Goal: Task Accomplishment & Management: Complete application form

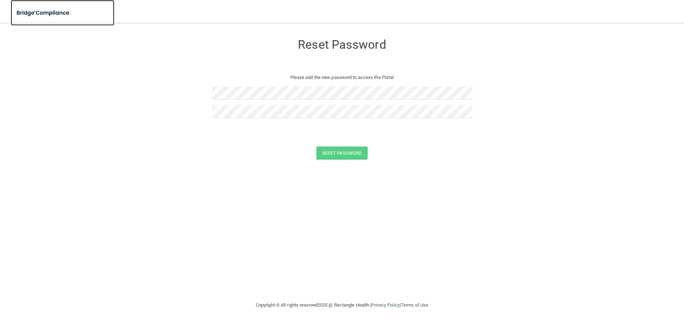
click at [59, 11] on img at bounding box center [44, 13] width 66 height 15
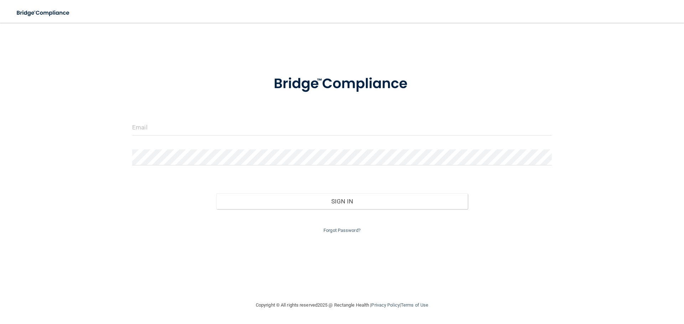
drag, startPoint x: 173, startPoint y: 118, endPoint x: 167, endPoint y: 124, distance: 8.6
click at [172, 119] on form "Invalid email/password. You don't have permission to access that page. Sign In …" at bounding box center [342, 151] width 420 height 170
click at [166, 126] on input "email" at bounding box center [342, 128] width 420 height 16
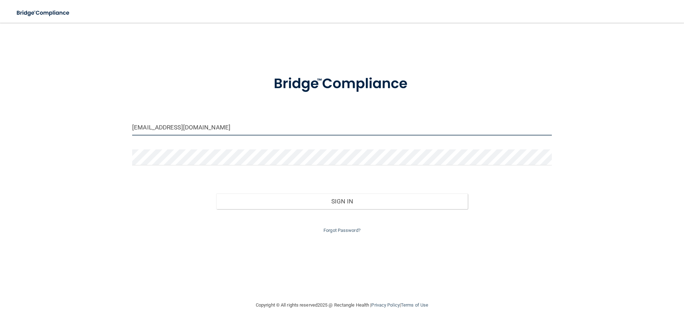
type input "[EMAIL_ADDRESS][DOMAIN_NAME]"
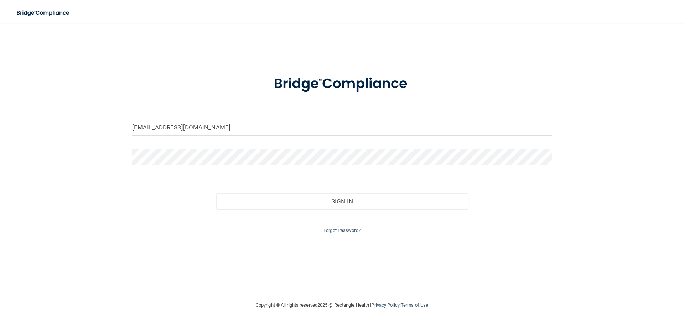
click at [216, 194] on button "Sign In" at bounding box center [342, 202] width 252 height 16
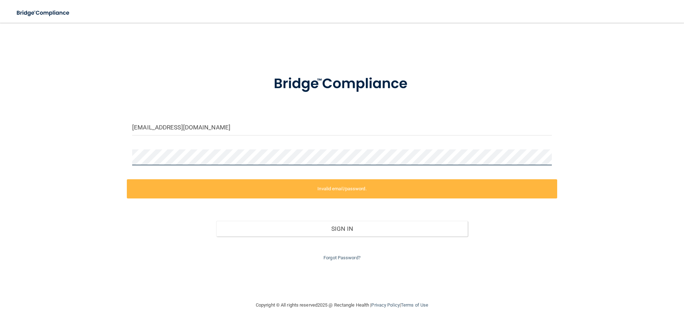
click at [96, 160] on div "[EMAIL_ADDRESS][DOMAIN_NAME] Invalid email/password. You don't have permission …" at bounding box center [341, 162] width 655 height 264
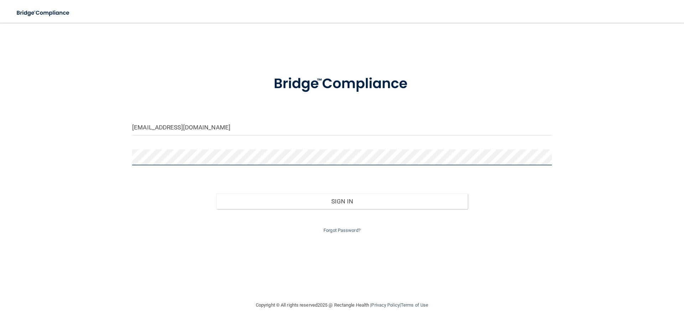
click at [216, 194] on button "Sign In" at bounding box center [342, 202] width 252 height 16
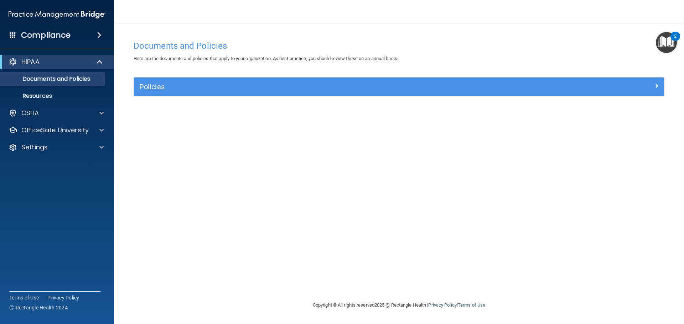
click at [666, 46] on img "Open Resource Center, 2 new notifications" at bounding box center [666, 42] width 21 height 21
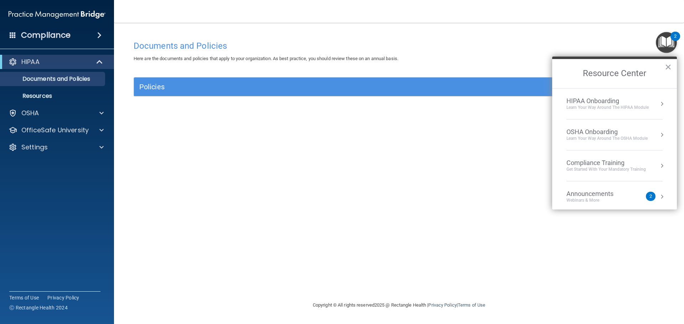
click at [595, 172] on div "Get Started with your mandatory training" at bounding box center [605, 170] width 79 height 6
click at [603, 101] on div "HIPAA Training for Members" at bounding box center [597, 100] width 79 height 6
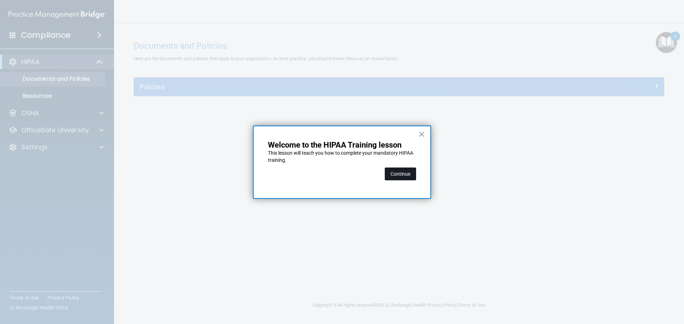
click at [393, 173] on button "Continue" at bounding box center [400, 174] width 31 height 13
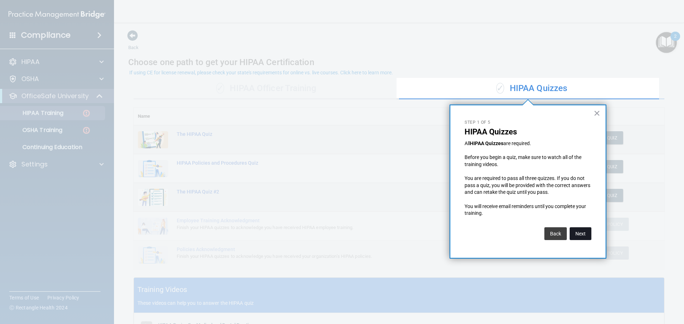
click at [579, 236] on button "Next" at bounding box center [580, 234] width 22 height 13
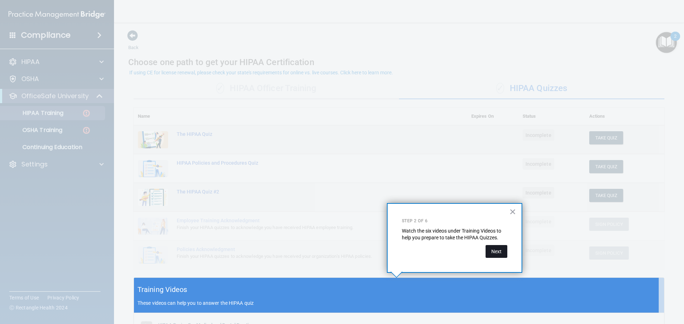
click at [496, 254] on button "Next" at bounding box center [496, 251] width 22 height 13
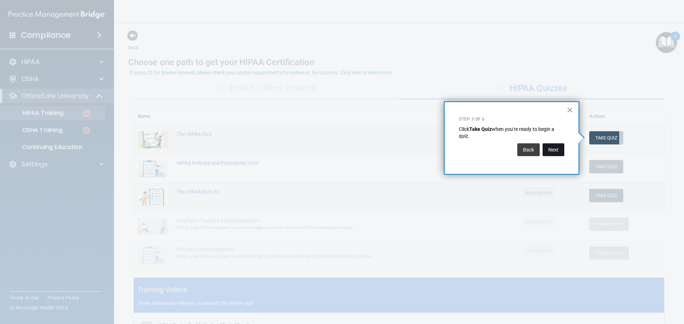
click at [550, 148] on button "Next" at bounding box center [553, 150] width 22 height 13
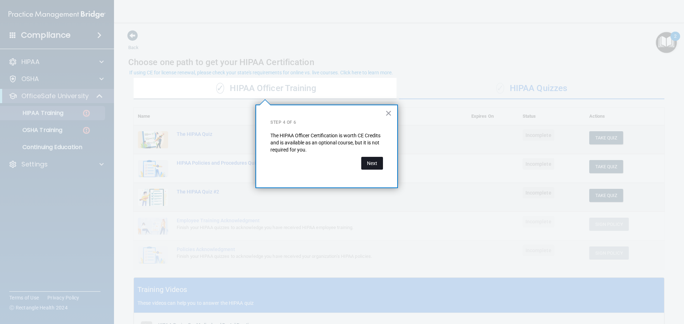
click at [379, 167] on button "Next" at bounding box center [372, 163] width 22 height 13
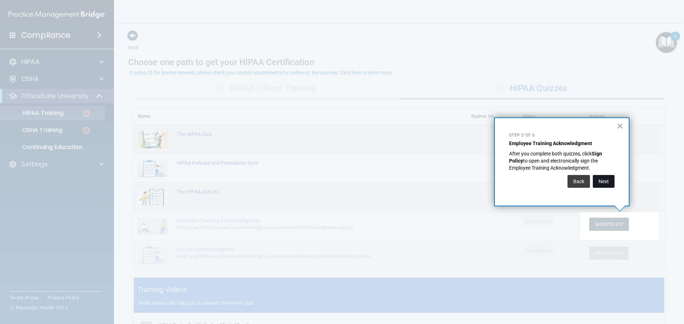
click at [602, 181] on button "Next" at bounding box center [604, 181] width 22 height 13
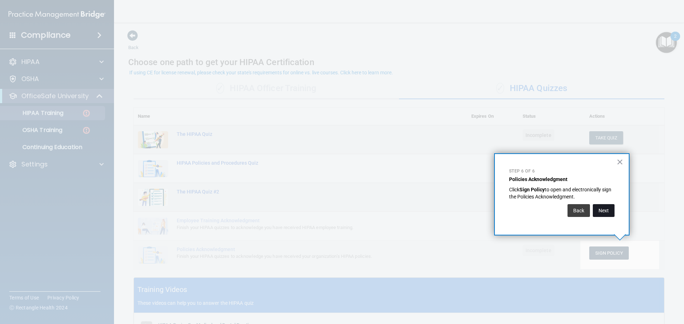
click at [607, 209] on button "Next" at bounding box center [604, 210] width 22 height 13
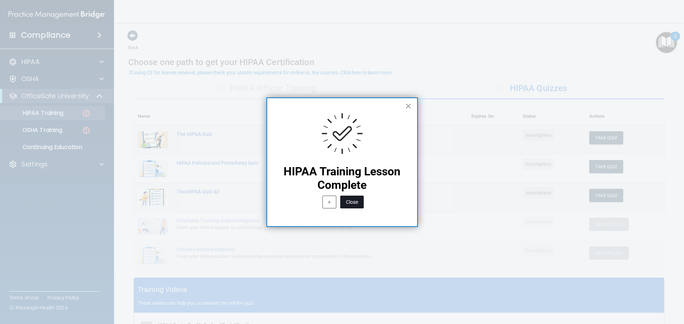
click at [347, 204] on button "Close" at bounding box center [352, 202] width 24 height 13
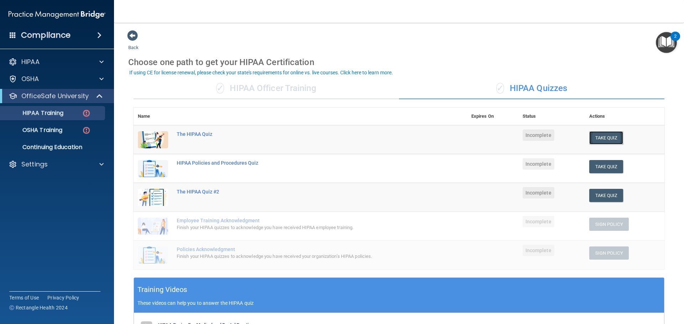
click at [609, 139] on button "Take Quiz" at bounding box center [606, 137] width 34 height 13
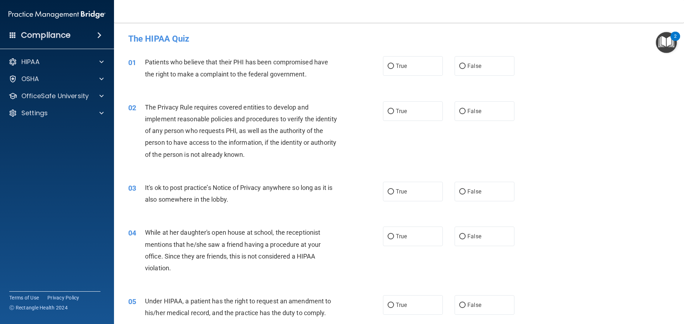
click at [243, 73] on span "Patients who believe that their PHI has been compromised have the right to make…" at bounding box center [236, 67] width 183 height 19
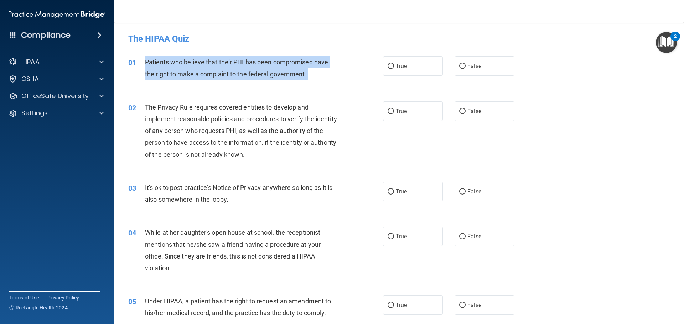
click at [243, 73] on span "Patients who believe that their PHI has been compromised have the right to make…" at bounding box center [236, 67] width 183 height 19
copy ng-form "Patients who believe that their PHI has been compromised have the right to make…"
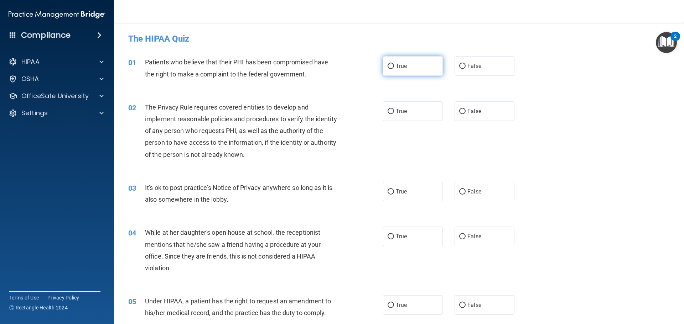
click at [430, 71] on label "True" at bounding box center [413, 66] width 60 height 20
click at [394, 69] on input "True" at bounding box center [390, 66] width 6 height 5
radio input "true"
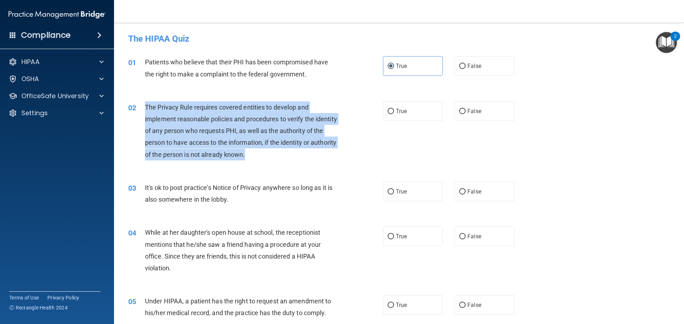
drag, startPoint x: 278, startPoint y: 158, endPoint x: 142, endPoint y: 106, distance: 146.4
click at [142, 106] on div "02 The Privacy Rule requires covered entities to develop and implement reasonab…" at bounding box center [256, 132] width 276 height 63
copy div "The Privacy Rule requires covered entities to develop and implement reasonable …"
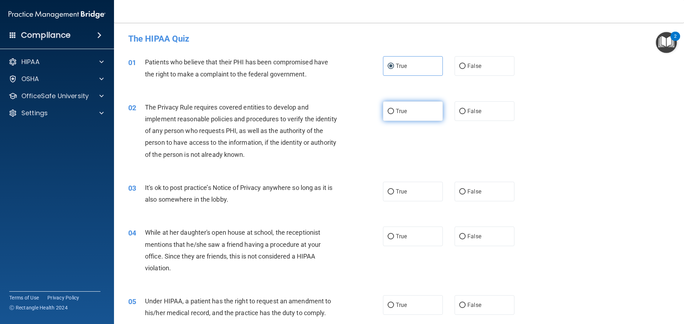
click at [401, 112] on span "True" at bounding box center [401, 111] width 11 height 7
click at [394, 112] on input "True" at bounding box center [390, 111] width 6 height 5
radio input "true"
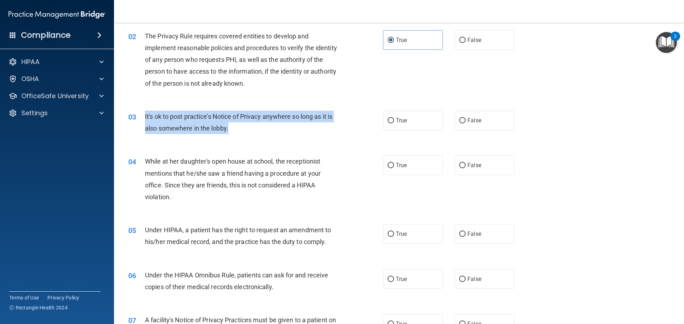
drag, startPoint x: 233, startPoint y: 130, endPoint x: 139, endPoint y: 113, distance: 95.9
click at [139, 113] on div "03 It's ok to post practice’s Notice of Privacy anywhere so long as it is also …" at bounding box center [256, 124] width 276 height 27
copy div "It's ok to post practice’s Notice of Privacy anywhere so long as it is also som…"
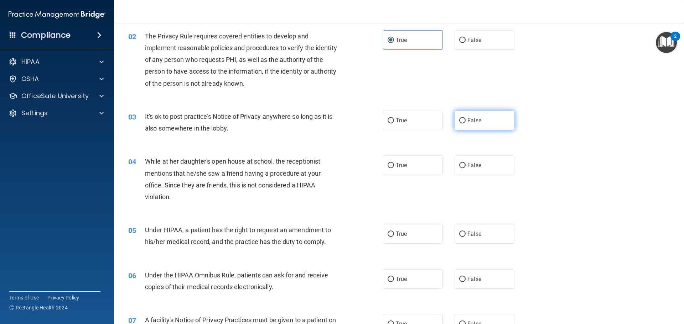
click at [477, 118] on span "False" at bounding box center [474, 120] width 14 height 7
click at [465, 118] on input "False" at bounding box center [462, 120] width 6 height 5
radio input "true"
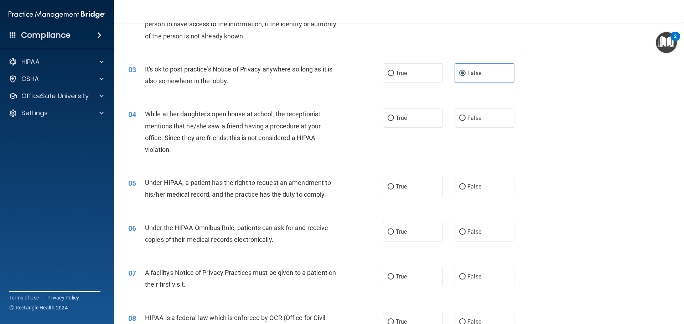
scroll to position [142, 0]
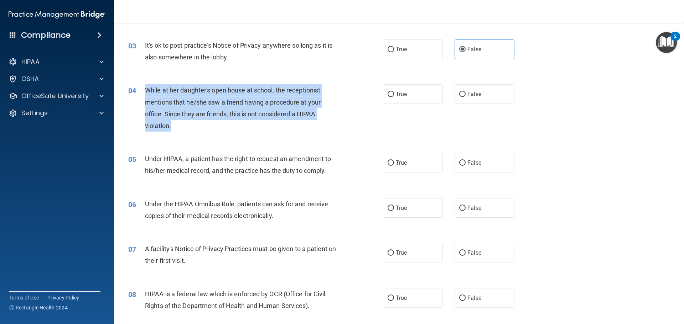
drag, startPoint x: 178, startPoint y: 125, endPoint x: 142, endPoint y: 87, distance: 52.1
click at [142, 87] on div "04 While at her daughter's open house at school, the receptionist mentions that…" at bounding box center [256, 109] width 276 height 51
click at [177, 128] on div "While at her daughter's open house at school, the receptionist mentions that he…" at bounding box center [244, 107] width 199 height 47
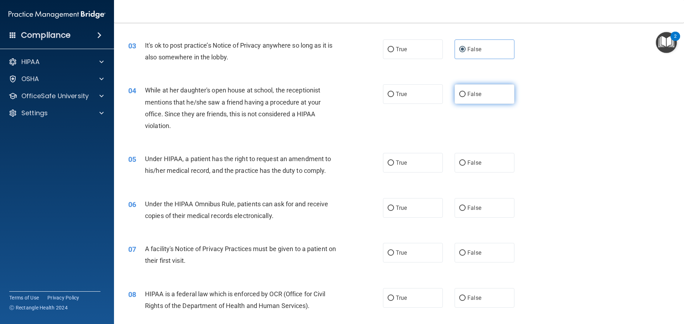
click at [475, 93] on span "False" at bounding box center [474, 94] width 14 height 7
click at [465, 93] on input "False" at bounding box center [462, 94] width 6 height 5
radio input "true"
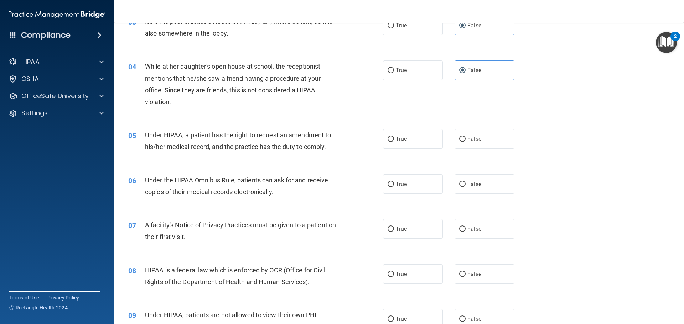
scroll to position [214, 0]
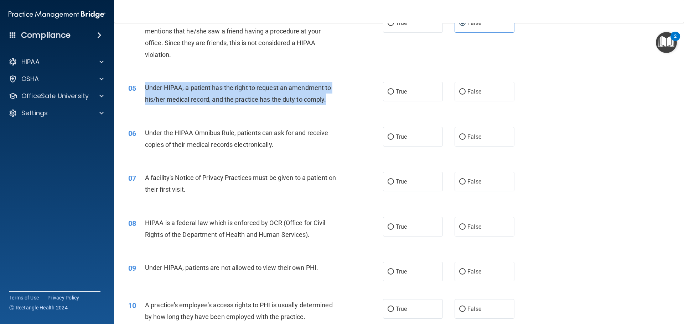
drag, startPoint x: 333, startPoint y: 98, endPoint x: 136, endPoint y: 91, distance: 196.4
click at [136, 91] on div "05 Under HIPAA, a patient has the right to request an amendment to his/her medi…" at bounding box center [256, 95] width 276 height 27
copy div "Under HIPAA, a patient has the right to request an amendment to his/her medical…"
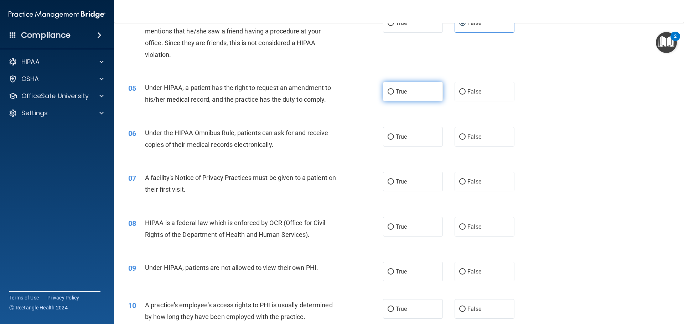
click at [402, 92] on span "True" at bounding box center [401, 91] width 11 height 7
click at [394, 92] on input "True" at bounding box center [390, 91] width 6 height 5
radio input "true"
click at [213, 141] on span "Under the HIPAA Omnibus Rule, patients can ask for and receive copies of their …" at bounding box center [236, 138] width 183 height 19
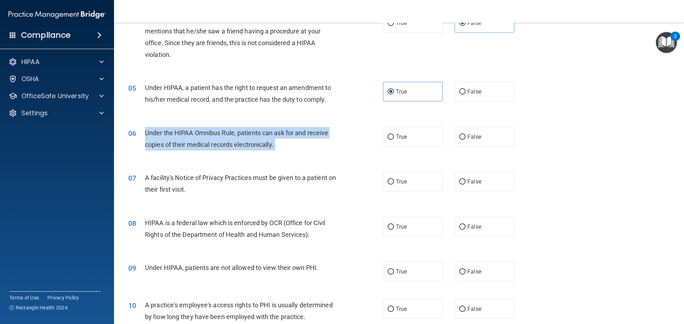
click at [213, 141] on span "Under the HIPAA Omnibus Rule, patients can ask for and receive copies of their …" at bounding box center [236, 138] width 183 height 19
copy ng-form "Under the HIPAA Omnibus Rule, patients can ask for and receive copies of their …"
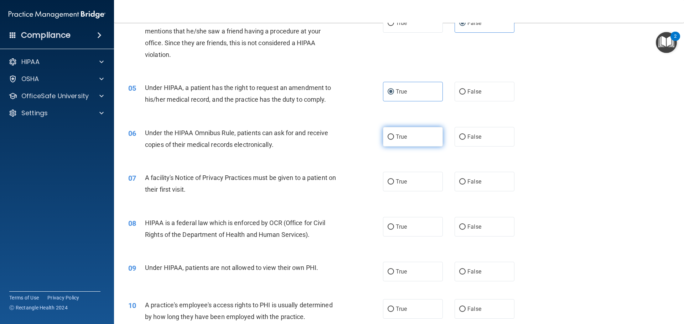
click at [396, 135] on span "True" at bounding box center [401, 137] width 11 height 7
click at [394, 135] on input "True" at bounding box center [390, 137] width 6 height 5
radio input "true"
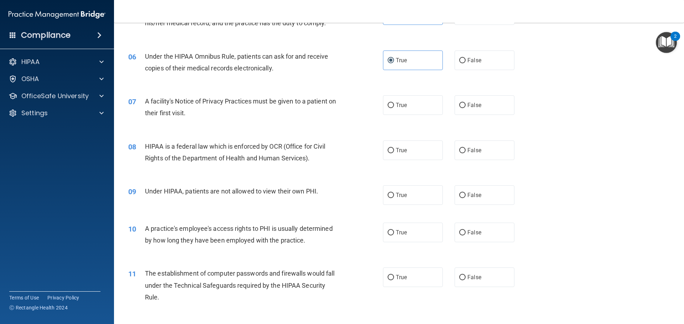
scroll to position [356, 0]
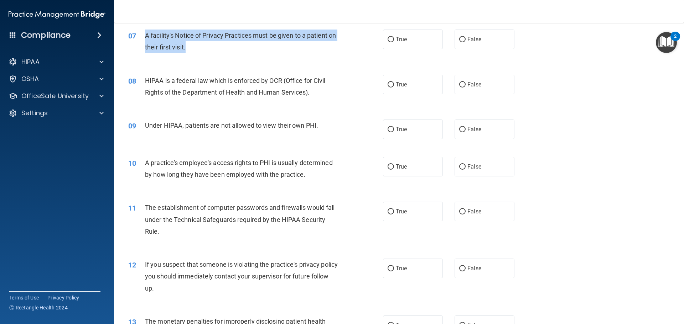
drag, startPoint x: 195, startPoint y: 48, endPoint x: 143, endPoint y: 32, distance: 54.3
click at [143, 32] on div "07 A facility's Notice of Privacy Practices must be given to a patient on their…" at bounding box center [256, 43] width 276 height 27
copy div "A facility's Notice of Privacy Practices must be given to a patient on their fi…"
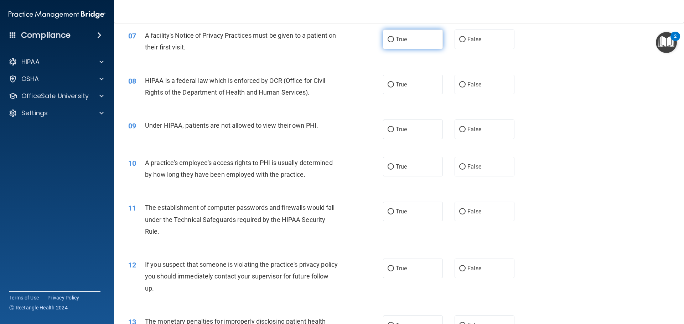
click at [393, 36] on label "True" at bounding box center [413, 40] width 60 height 20
click at [393, 37] on input "True" at bounding box center [390, 39] width 6 height 5
radio input "true"
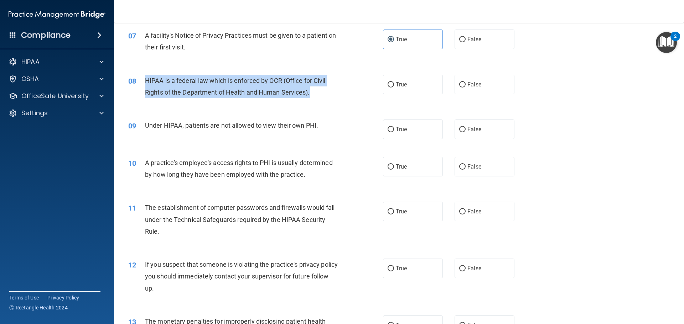
drag, startPoint x: 318, startPoint y: 91, endPoint x: 140, endPoint y: 79, distance: 178.5
click at [140, 79] on div "08 HIPAA is a federal law which is enforced by OCR (Office for Civil Rights of …" at bounding box center [256, 88] width 276 height 27
copy div "HIPAA is a federal law which is enforced by OCR (Office for Civil Rights of the…"
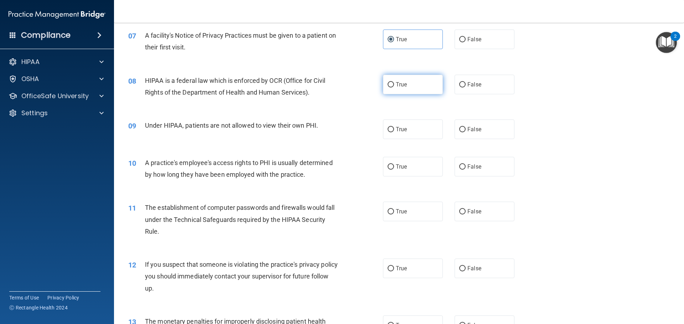
click at [396, 85] on span "True" at bounding box center [401, 84] width 11 height 7
click at [394, 85] on input "True" at bounding box center [390, 84] width 6 height 5
radio input "true"
click at [302, 124] on span "Under HIPAA, patients are not allowed to view their own PHI." at bounding box center [231, 125] width 173 height 7
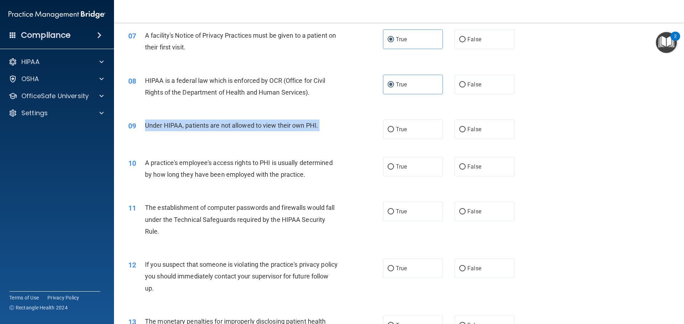
click at [302, 124] on span "Under HIPAA, patients are not allowed to view their own PHI." at bounding box center [231, 125] width 173 height 7
copy ng-form "Under HIPAA, patients are not allowed to view their own PHI."
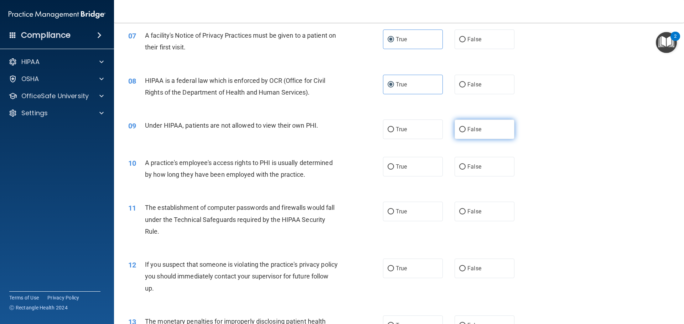
click at [473, 132] on span "False" at bounding box center [474, 129] width 14 height 7
click at [465, 132] on input "False" at bounding box center [462, 129] width 6 height 5
radio input "true"
click at [211, 167] on div "A practice's employee's access rights to PHI is usually determined by how long …" at bounding box center [244, 169] width 199 height 24
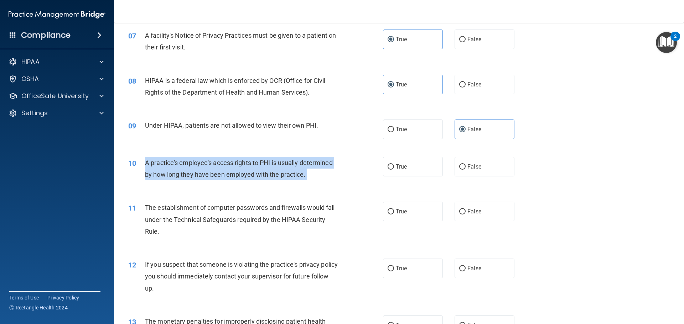
click at [211, 167] on div "A practice's employee's access rights to PHI is usually determined by how long …" at bounding box center [244, 169] width 199 height 24
copy ng-form "A practice's employee's access rights to PHI is usually determined by how long …"
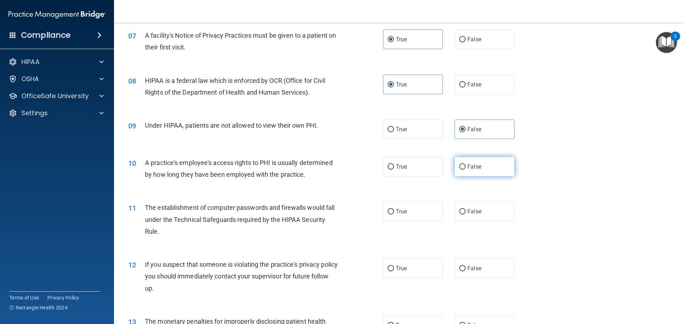
click at [466, 172] on label "False" at bounding box center [484, 167] width 60 height 20
click at [465, 170] on input "False" at bounding box center [462, 167] width 6 height 5
radio input "true"
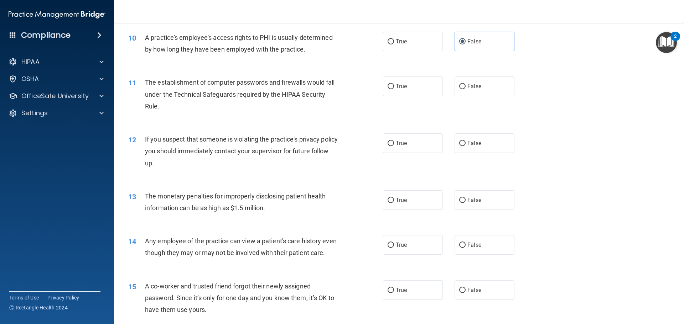
scroll to position [499, 0]
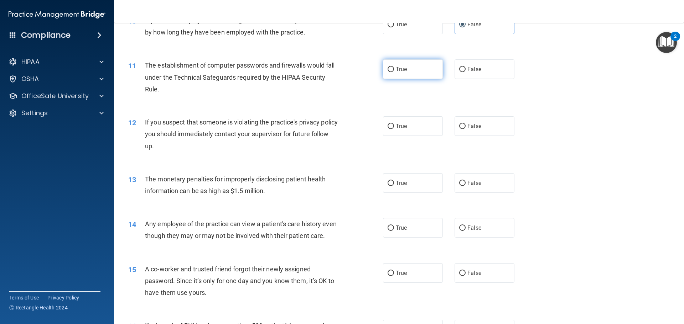
click at [395, 63] on label "True" at bounding box center [413, 69] width 60 height 20
click at [394, 67] on input "True" at bounding box center [390, 69] width 6 height 5
radio input "true"
click at [401, 118] on label "True" at bounding box center [413, 126] width 60 height 20
click at [394, 124] on input "True" at bounding box center [390, 126] width 6 height 5
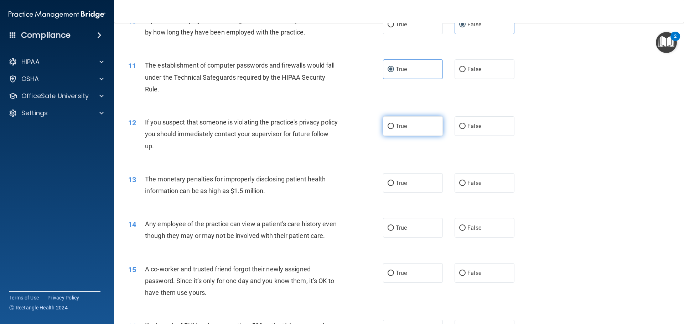
radio input "true"
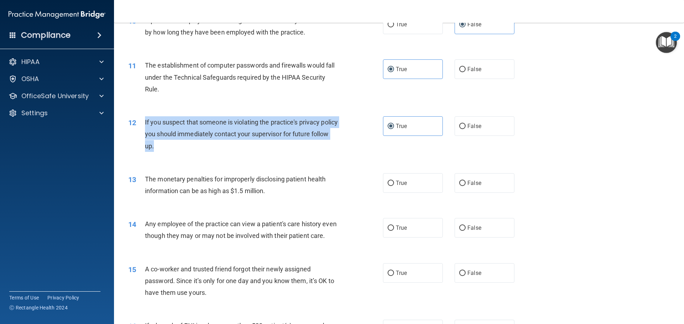
drag, startPoint x: 163, startPoint y: 140, endPoint x: 143, endPoint y: 119, distance: 28.7
click at [143, 119] on div "12 If you suspect that someone is violating the practice's privacy policy you s…" at bounding box center [256, 135] width 276 height 39
copy div "If you suspect that someone is violating the practice's privacy policy you shou…"
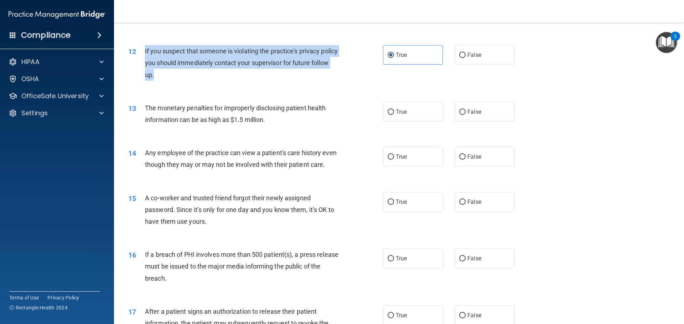
scroll to position [641, 0]
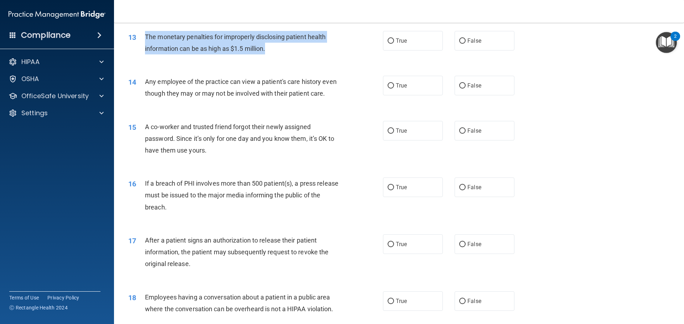
drag, startPoint x: 282, startPoint y: 55, endPoint x: 136, endPoint y: 37, distance: 147.5
click at [136, 37] on div "13 The monetary penalties for improperly disclosing patient health information …" at bounding box center [256, 44] width 276 height 27
click at [307, 50] on div "The monetary penalties for improperly disclosing patient health information can…" at bounding box center [244, 43] width 199 height 24
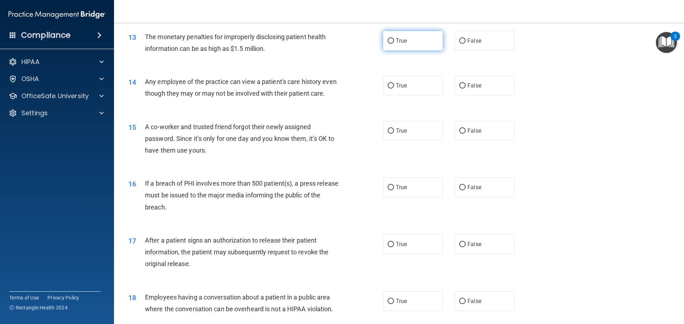
click at [411, 47] on label "True" at bounding box center [413, 41] width 60 height 20
click at [394, 44] on input "True" at bounding box center [390, 40] width 6 height 5
radio input "true"
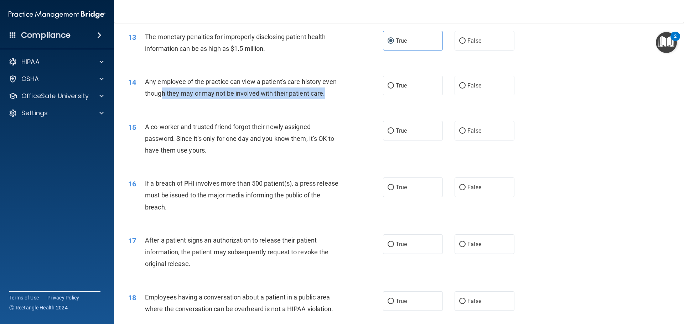
drag, startPoint x: 196, startPoint y: 108, endPoint x: 175, endPoint y: 99, distance: 22.4
click at [175, 99] on div "Any employee of the practice can view a patient's care history even though they…" at bounding box center [244, 88] width 199 height 24
click at [488, 85] on label "False" at bounding box center [484, 86] width 60 height 20
click at [465, 85] on input "False" at bounding box center [462, 85] width 6 height 5
radio input "true"
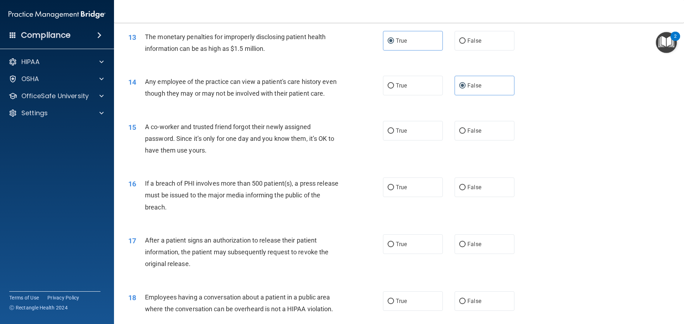
scroll to position [712, 0]
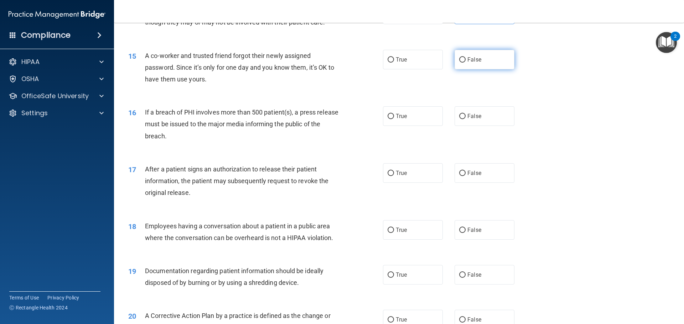
click at [471, 63] on span "False" at bounding box center [474, 59] width 14 height 7
click at [465, 63] on input "False" at bounding box center [462, 59] width 6 height 5
radio input "true"
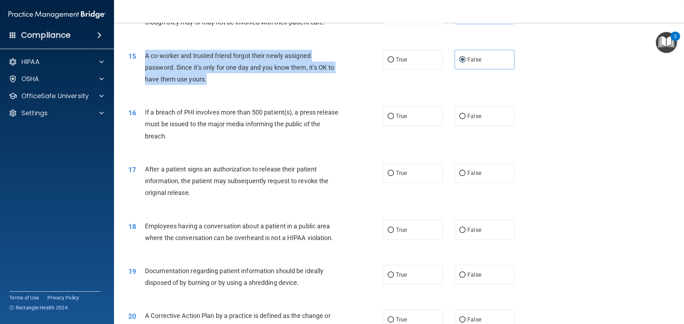
drag, startPoint x: 209, startPoint y: 89, endPoint x: 140, endPoint y: 73, distance: 70.8
click at [140, 73] on div "15 A co-worker and trusted friend forgot their newly assigned password. Since i…" at bounding box center [256, 69] width 276 height 39
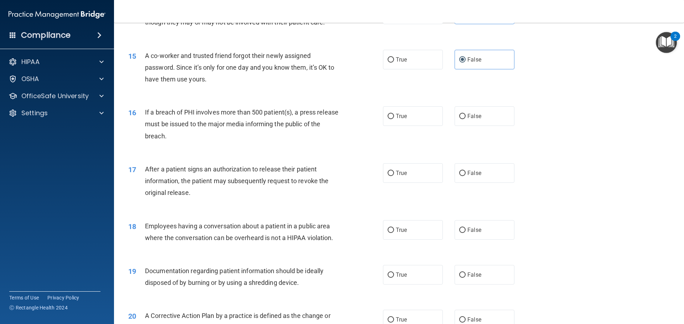
click at [195, 142] on div "If a breach of PHI involves more than 500 patient(s), a press release must be i…" at bounding box center [244, 124] width 199 height 36
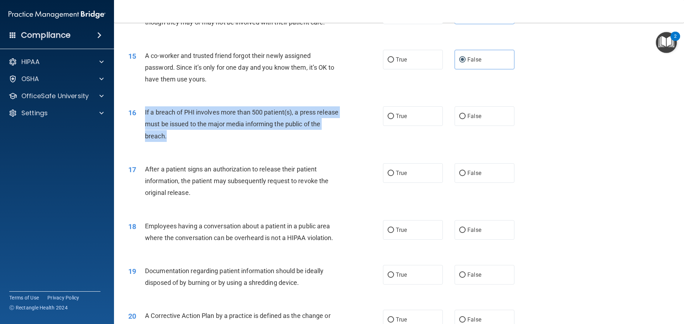
drag, startPoint x: 185, startPoint y: 151, endPoint x: 145, endPoint y: 124, distance: 48.2
click at [145, 124] on div "If a breach of PHI involves more than 500 patient(s), a press release must be i…" at bounding box center [244, 124] width 199 height 36
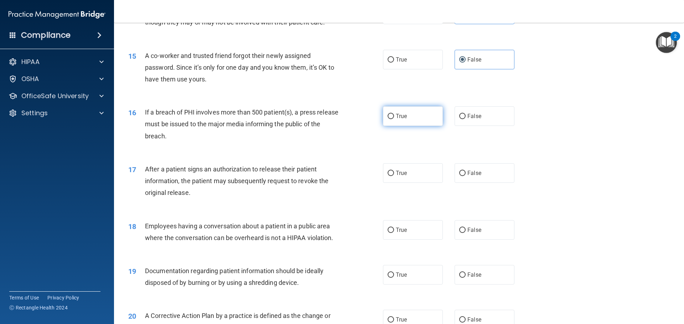
click at [389, 123] on label "True" at bounding box center [413, 116] width 60 height 20
click at [389, 119] on input "True" at bounding box center [390, 116] width 6 height 5
radio input "true"
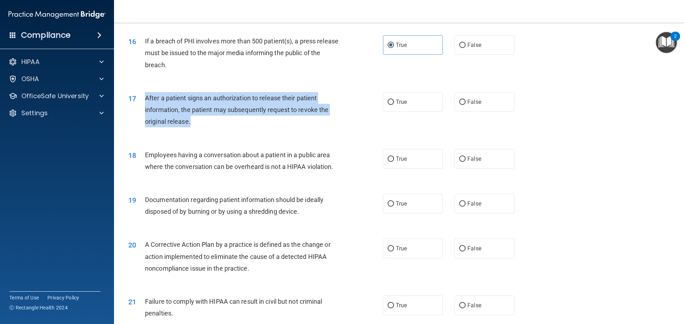
drag, startPoint x: 196, startPoint y: 137, endPoint x: 144, endPoint y: 106, distance: 60.4
click at [144, 106] on div "17 After a patient signs an authorization to release their patient information,…" at bounding box center [256, 111] width 276 height 39
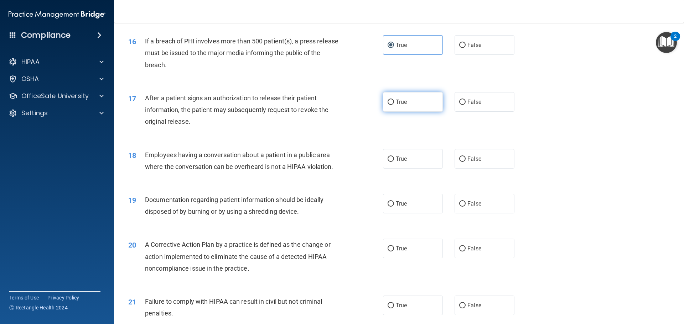
click at [396, 105] on span "True" at bounding box center [401, 102] width 11 height 7
click at [394, 105] on input "True" at bounding box center [390, 102] width 6 height 5
radio input "true"
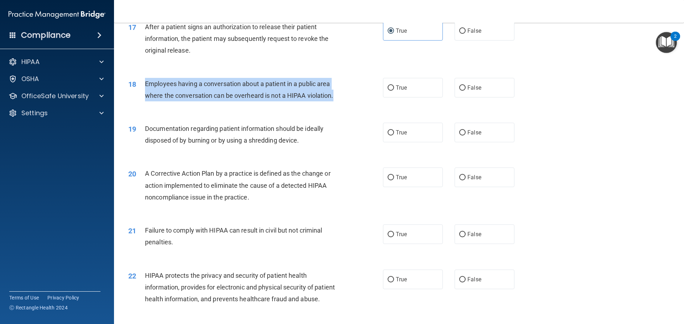
drag, startPoint x: 338, startPoint y: 104, endPoint x: 142, endPoint y: 97, distance: 196.3
click at [142, 97] on div "18 Employees having a conversation about a patient in a public area where the c…" at bounding box center [256, 91] width 276 height 27
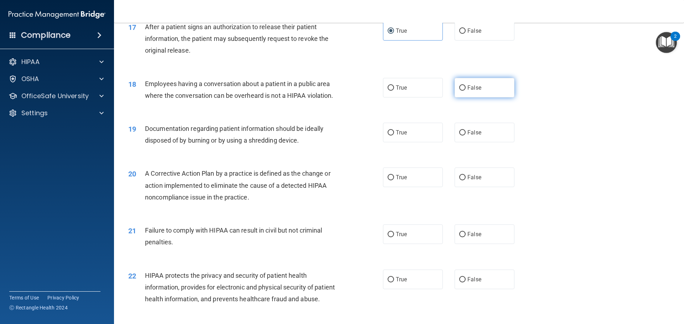
click at [465, 95] on label "False" at bounding box center [484, 88] width 60 height 20
click at [465, 91] on input "False" at bounding box center [462, 87] width 6 height 5
radio input "true"
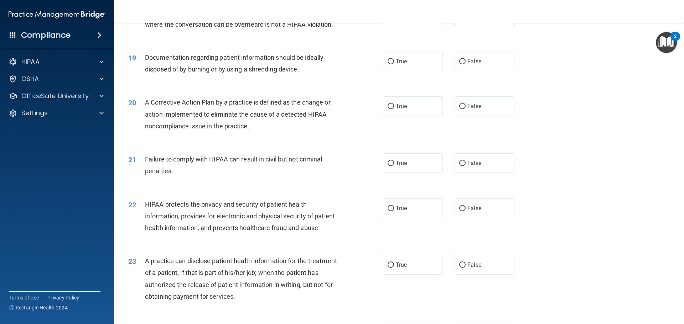
click at [182, 73] on span "Documentation regarding patient information should be ideally disposed of by bu…" at bounding box center [234, 63] width 178 height 19
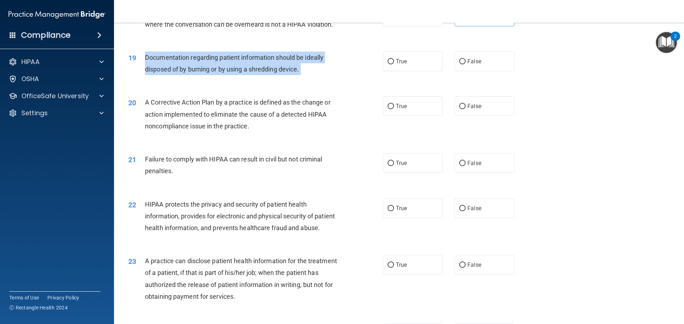
click at [182, 73] on span "Documentation regarding patient information should be ideally disposed of by bu…" at bounding box center [234, 63] width 178 height 19
click at [259, 73] on span "Documentation regarding patient information should be ideally disposed of by bu…" at bounding box center [234, 63] width 178 height 19
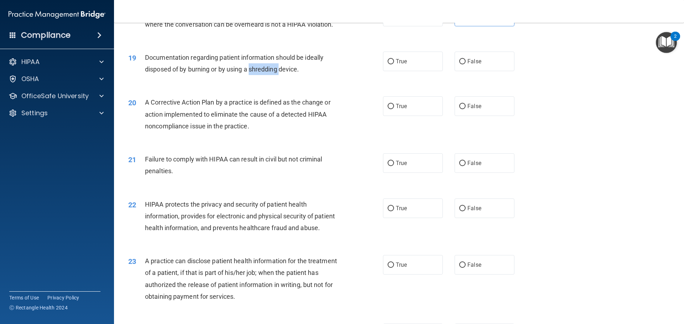
click at [259, 73] on span "Documentation regarding patient information should be ideally disposed of by bu…" at bounding box center [234, 63] width 178 height 19
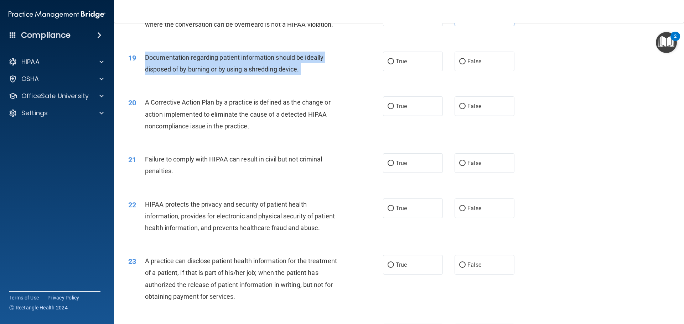
click at [259, 73] on span "Documentation regarding patient information should be ideally disposed of by bu…" at bounding box center [234, 63] width 178 height 19
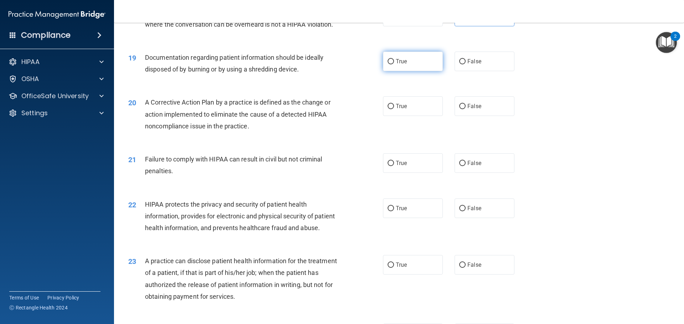
click at [421, 71] on label "True" at bounding box center [413, 62] width 60 height 20
click at [394, 64] on input "True" at bounding box center [390, 61] width 6 height 5
radio input "true"
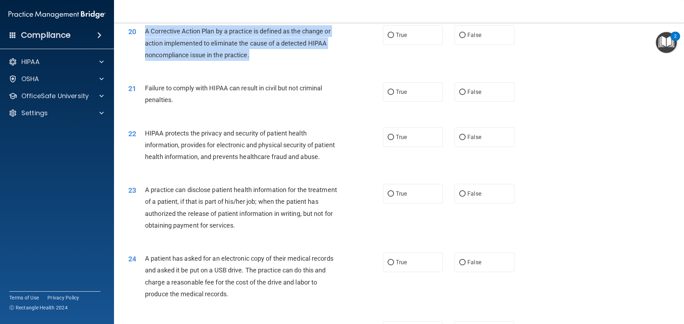
drag, startPoint x: 253, startPoint y: 72, endPoint x: 135, endPoint y: 43, distance: 121.0
click at [135, 43] on div "20 A Corrective Action Plan by a practice is defined as the change or action im…" at bounding box center [256, 44] width 276 height 39
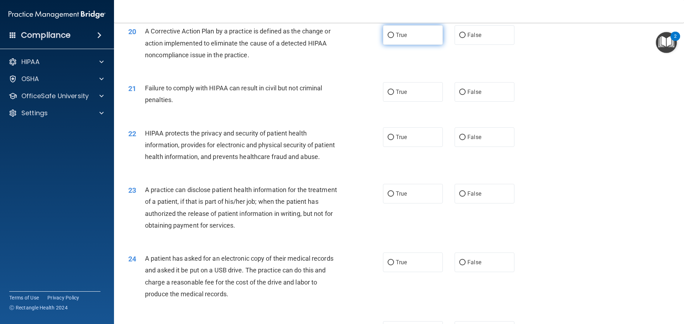
click at [408, 45] on label "True" at bounding box center [413, 35] width 60 height 20
click at [394, 38] on input "True" at bounding box center [390, 35] width 6 height 5
radio input "true"
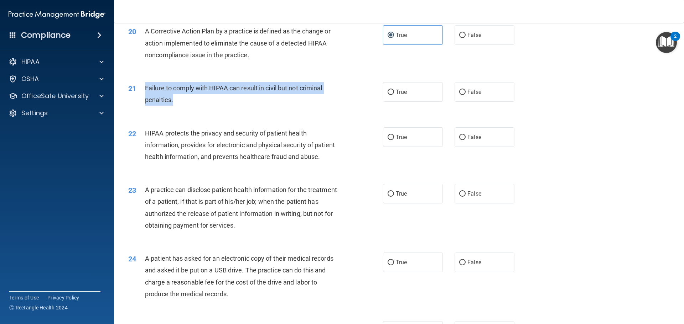
drag, startPoint x: 177, startPoint y: 114, endPoint x: 144, endPoint y: 94, distance: 39.2
click at [144, 94] on div "21 Failure to comply with HIPAA can result in civil but not criminal penalties." at bounding box center [256, 95] width 276 height 27
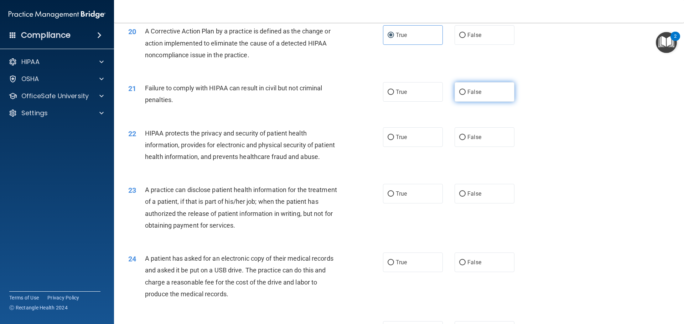
click at [459, 102] on label "False" at bounding box center [484, 92] width 60 height 20
click at [459, 95] on input "False" at bounding box center [462, 92] width 6 height 5
radio input "true"
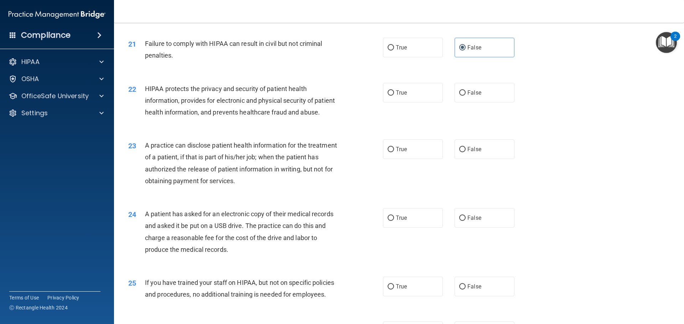
scroll to position [1068, 0]
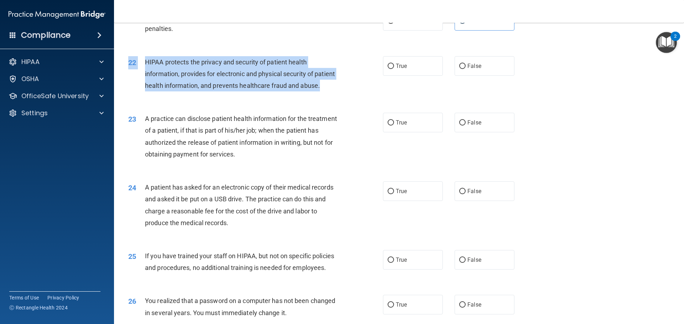
drag, startPoint x: 166, startPoint y: 116, endPoint x: 144, endPoint y: 64, distance: 56.2
click at [144, 64] on div "22 HIPAA protects the privacy and security of patient health information, provi…" at bounding box center [399, 75] width 552 height 57
click at [173, 92] on div "HIPAA protects the privacy and security of patient health information, provides…" at bounding box center [244, 74] width 199 height 36
drag, startPoint x: 168, startPoint y: 109, endPoint x: 147, endPoint y: 74, distance: 40.2
click at [147, 74] on div "HIPAA protects the privacy and security of patient health information, provides…" at bounding box center [244, 74] width 199 height 36
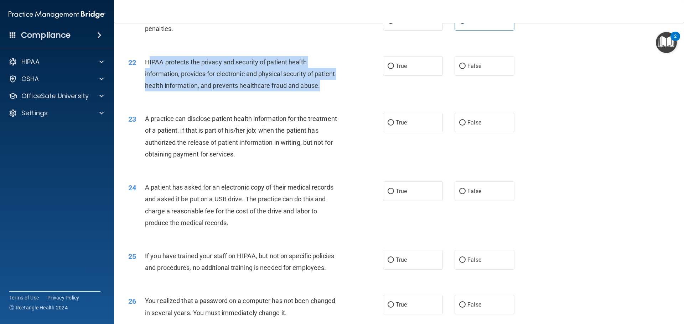
click at [190, 92] on div "HIPAA protects the privacy and security of patient health information, provides…" at bounding box center [244, 74] width 199 height 36
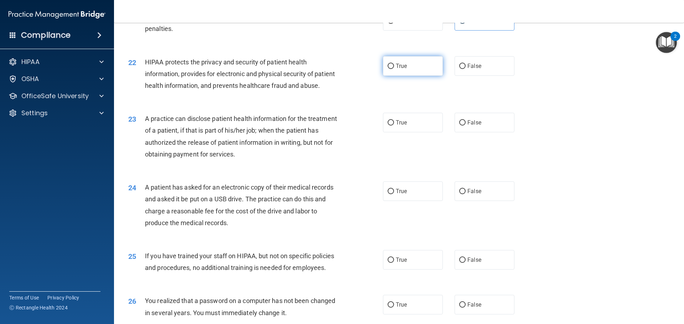
click at [393, 75] on label "True" at bounding box center [413, 66] width 60 height 20
click at [393, 69] on input "True" at bounding box center [390, 66] width 6 height 5
radio input "true"
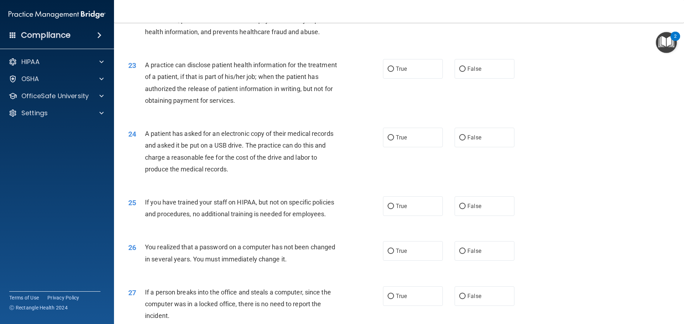
scroll to position [1140, 0]
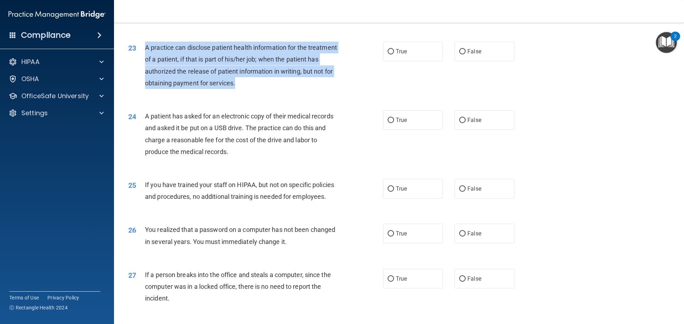
drag, startPoint x: 272, startPoint y: 111, endPoint x: 142, endPoint y: 69, distance: 136.1
click at [142, 69] on div "23 A practice can disclose patient health information for the treatment of a pa…" at bounding box center [256, 67] width 276 height 51
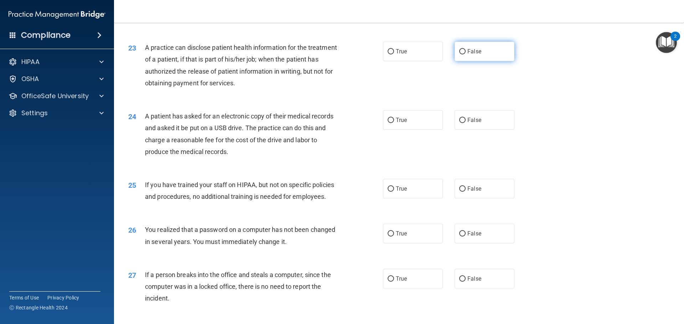
click at [461, 61] on label "False" at bounding box center [484, 52] width 60 height 20
click at [461, 54] on input "False" at bounding box center [462, 51] width 6 height 5
radio input "true"
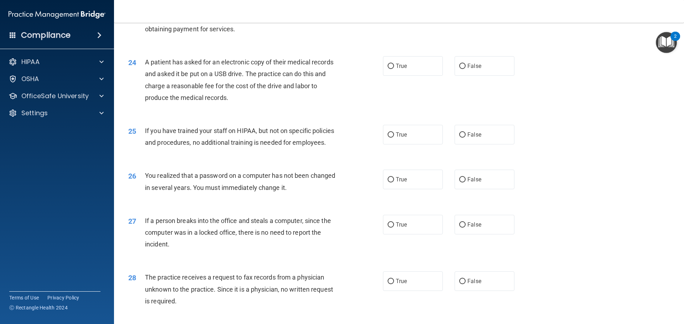
scroll to position [1211, 0]
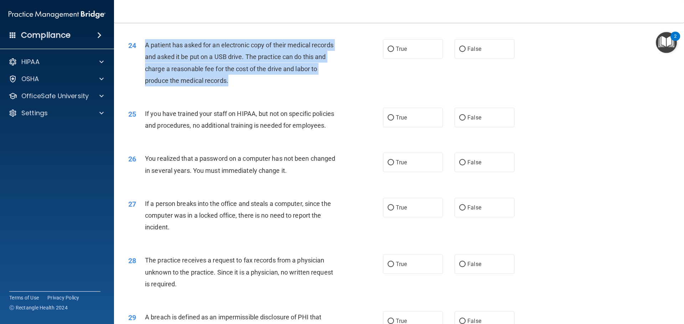
drag, startPoint x: 240, startPoint y: 104, endPoint x: 144, endPoint y: 70, distance: 102.4
click at [144, 70] on div "24 A patient has asked for an electronic copy of their medical records and aske…" at bounding box center [256, 64] width 276 height 51
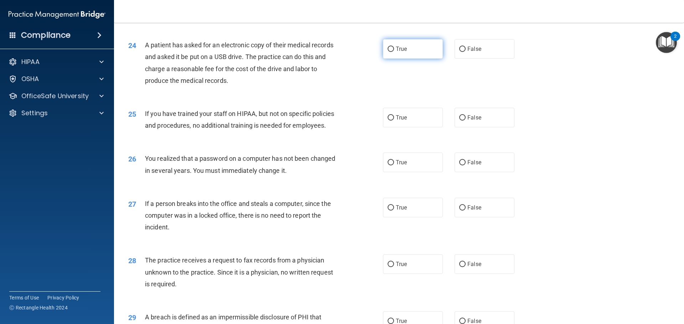
click at [403, 59] on label "True" at bounding box center [413, 49] width 60 height 20
click at [394, 52] on input "True" at bounding box center [390, 49] width 6 height 5
radio input "true"
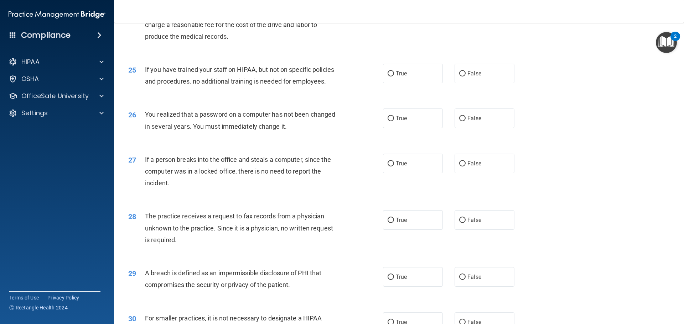
scroll to position [1282, 0]
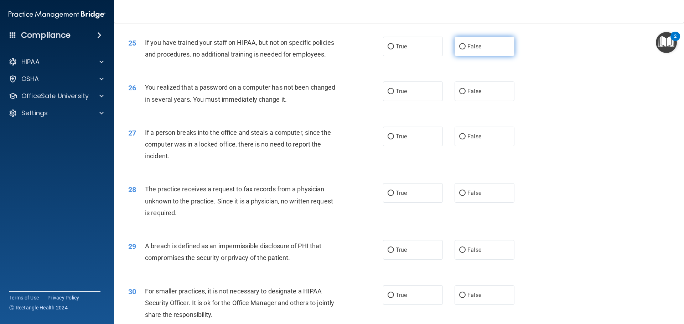
click at [486, 56] on label "False" at bounding box center [484, 47] width 60 height 20
click at [465, 50] on input "False" at bounding box center [462, 46] width 6 height 5
radio input "true"
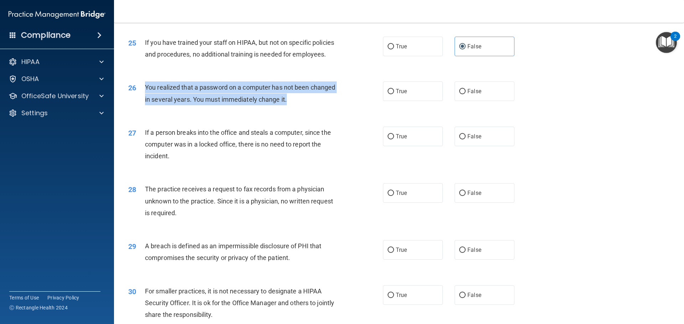
drag, startPoint x: 292, startPoint y: 122, endPoint x: 142, endPoint y: 111, distance: 149.6
click at [142, 109] on div "26 You realized that a password on a computer has not been changed in several y…" at bounding box center [256, 95] width 276 height 27
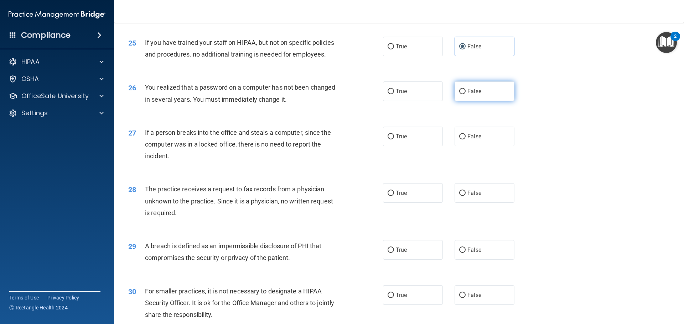
click at [470, 101] on label "False" at bounding box center [484, 92] width 60 height 20
click at [465, 94] on input "False" at bounding box center [462, 91] width 6 height 5
radio input "true"
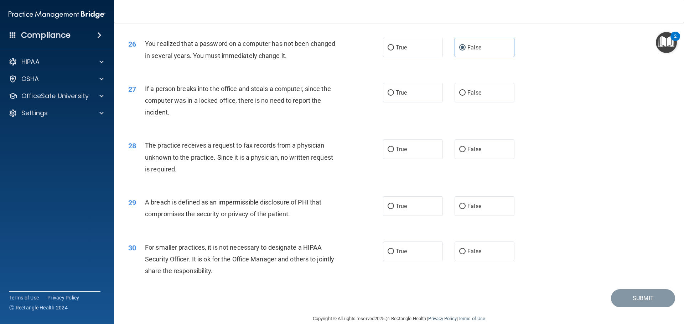
scroll to position [1353, 0]
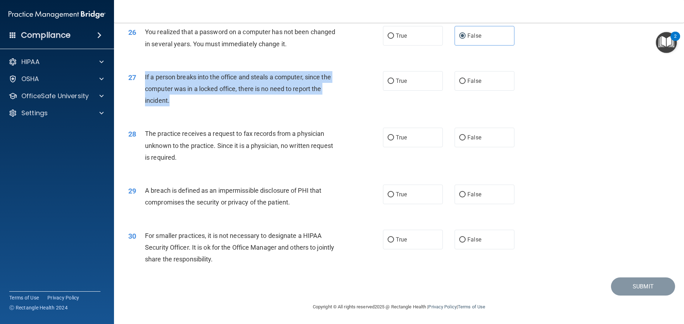
drag, startPoint x: 173, startPoint y: 108, endPoint x: 145, endPoint y: 80, distance: 38.8
click at [145, 80] on div "If a person breaks into the office and steals a computer, since the computer wa…" at bounding box center [244, 89] width 199 height 36
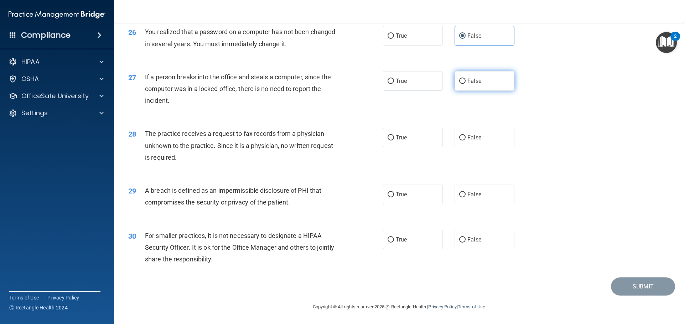
click at [476, 91] on label "False" at bounding box center [484, 81] width 60 height 20
click at [465, 84] on input "False" at bounding box center [462, 81] width 6 height 5
radio input "true"
drag, startPoint x: 191, startPoint y: 169, endPoint x: 159, endPoint y: 140, distance: 43.6
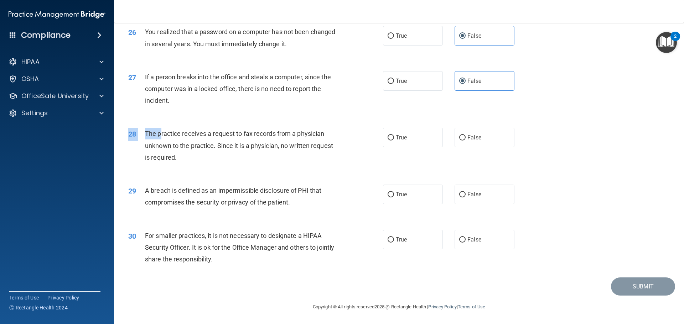
click at [159, 140] on div "28 The practice receives a request to fax records from a physician unknown to t…" at bounding box center [399, 147] width 552 height 57
click at [177, 162] on div "The practice receives a request to fax records from a physician unknown to the …" at bounding box center [244, 146] width 199 height 36
click at [474, 139] on span "False" at bounding box center [474, 137] width 14 height 7
click at [465, 139] on input "False" at bounding box center [462, 137] width 6 height 5
radio input "true"
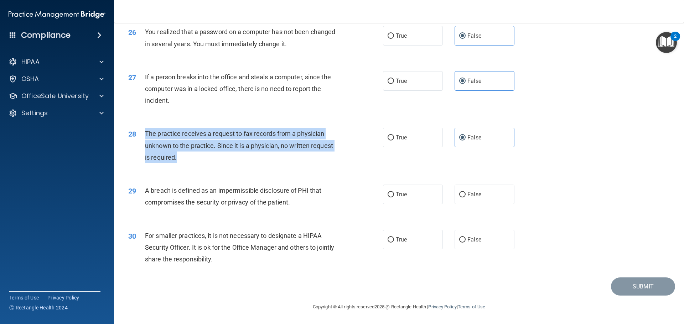
drag, startPoint x: 183, startPoint y: 165, endPoint x: 144, endPoint y: 132, distance: 50.3
click at [144, 132] on div "28 The practice receives a request to fax records from a physician unknown to t…" at bounding box center [256, 147] width 276 height 39
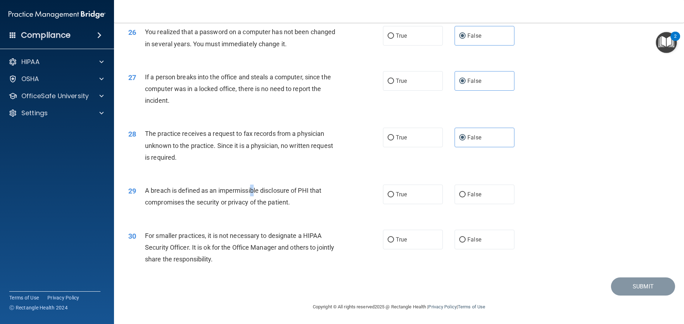
click at [253, 197] on div "A breach is defined as an impermissible disclosure of PHI that compromises the …" at bounding box center [244, 197] width 199 height 24
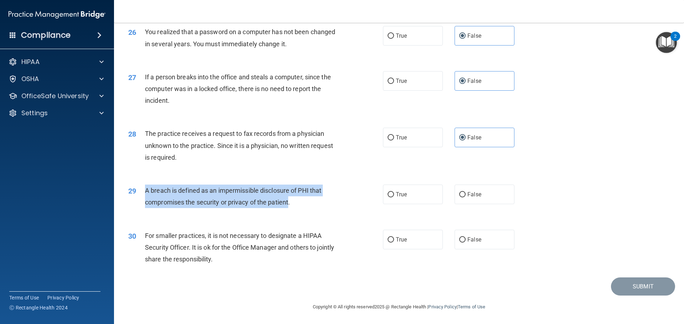
drag, startPoint x: 288, startPoint y: 209, endPoint x: 138, endPoint y: 188, distance: 151.4
click at [138, 188] on div "29 A breach is defined as an impermissible disclosure of PHI that compromises t…" at bounding box center [256, 198] width 276 height 27
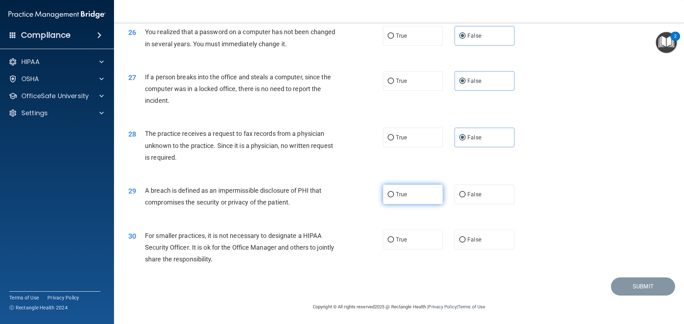
click at [407, 189] on label "True" at bounding box center [413, 195] width 60 height 20
click at [394, 192] on input "True" at bounding box center [390, 194] width 6 height 5
radio input "true"
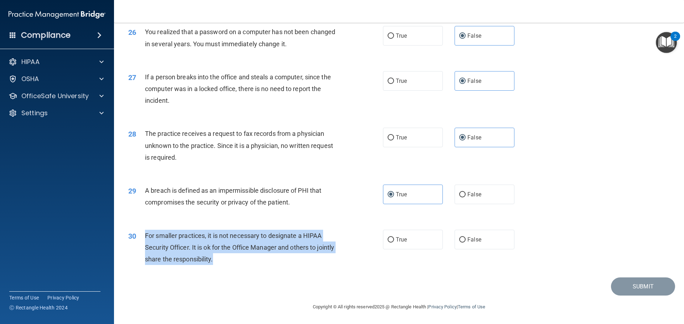
drag, startPoint x: 263, startPoint y: 262, endPoint x: 140, endPoint y: 240, distance: 125.2
click at [140, 240] on div "30 For smaller practices, it is not necessary to designate a HIPAA Security Off…" at bounding box center [256, 249] width 276 height 39
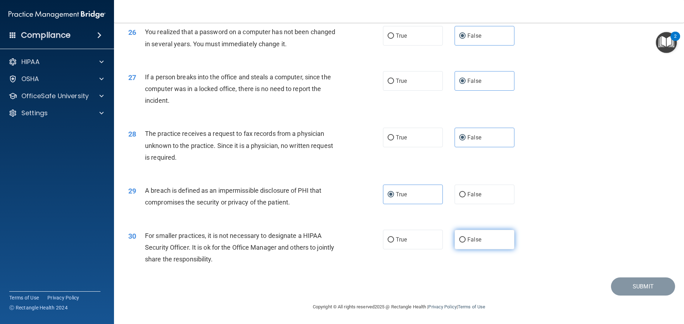
drag, startPoint x: 470, startPoint y: 231, endPoint x: 500, endPoint y: 217, distance: 33.0
click at [469, 230] on label "False" at bounding box center [484, 240] width 60 height 20
click at [465, 238] on input "False" at bounding box center [462, 240] width 6 height 5
radio input "true"
click at [624, 290] on button "Submit" at bounding box center [643, 287] width 64 height 18
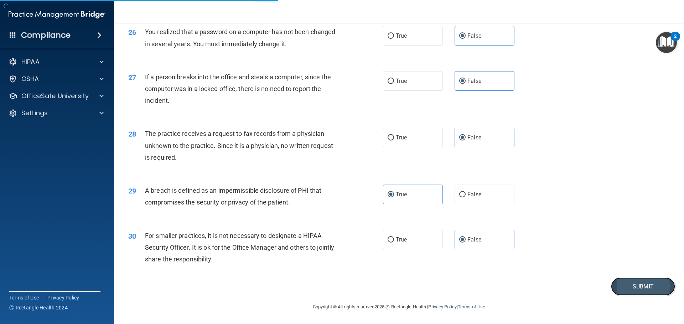
click at [616, 287] on button "Submit" at bounding box center [643, 287] width 64 height 18
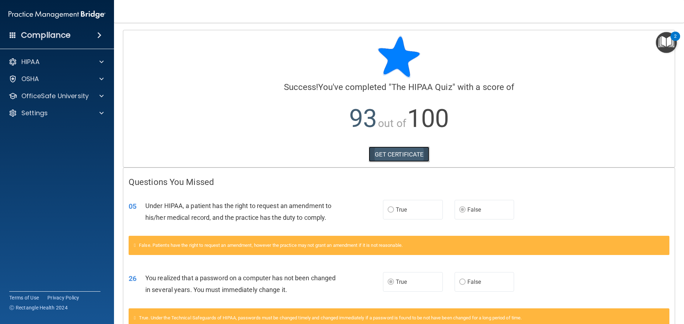
click at [402, 155] on link "GET CERTIFICATE" at bounding box center [399, 155] width 61 height 16
click at [667, 45] on img "Open Resource Center, 2 new notifications" at bounding box center [666, 42] width 21 height 21
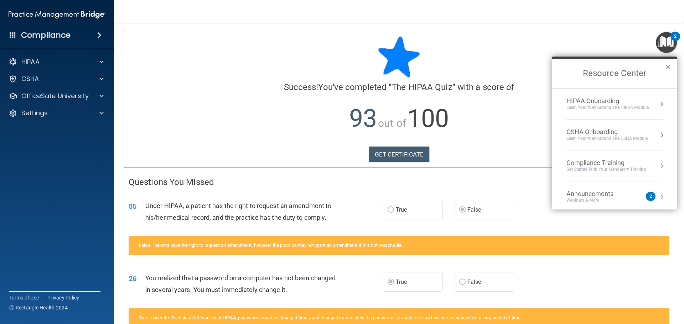
click at [609, 160] on div "Compliance Training" at bounding box center [605, 163] width 79 height 8
click at [597, 97] on div "HIPAA Training for Members" at bounding box center [597, 100] width 79 height 6
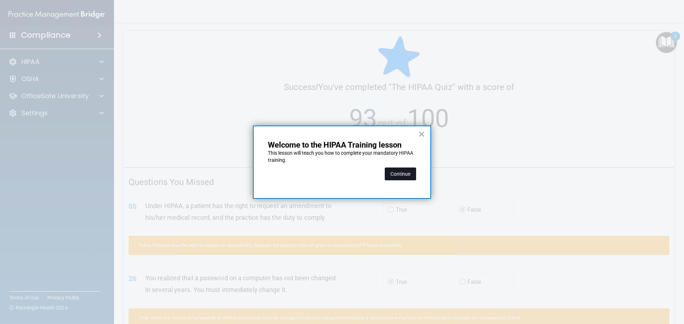
drag, startPoint x: 415, startPoint y: 166, endPoint x: 405, endPoint y: 172, distance: 12.2
drag, startPoint x: 405, startPoint y: 172, endPoint x: 361, endPoint y: 92, distance: 91.3
click at [361, 92] on div at bounding box center [342, 162] width 684 height 324
click at [397, 170] on button "Continue" at bounding box center [400, 174] width 31 height 13
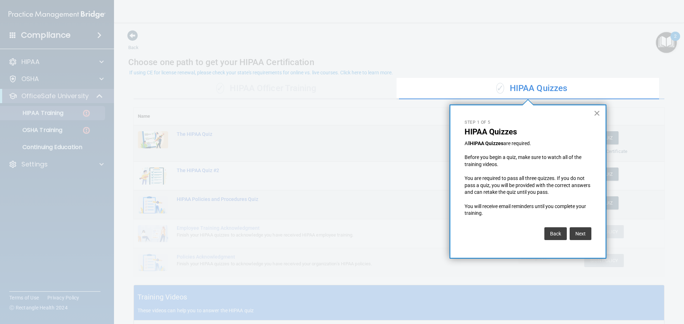
click at [598, 110] on button "×" at bounding box center [596, 113] width 7 height 11
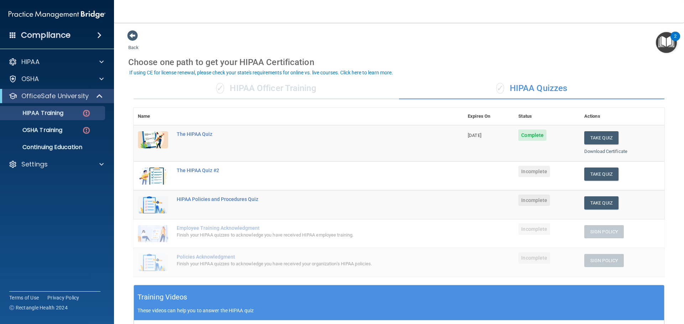
click at [290, 87] on div "✓ HIPAA Officer Training" at bounding box center [266, 88] width 265 height 21
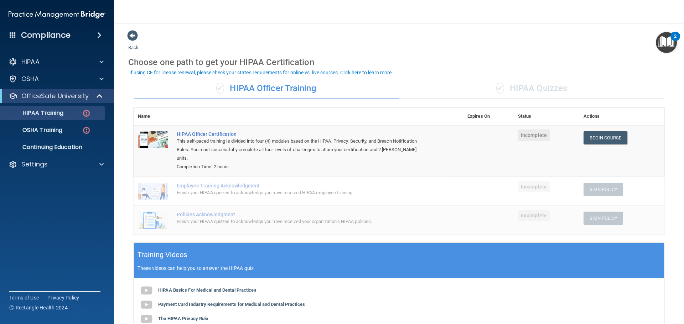
click at [517, 90] on div "✓ HIPAA Quizzes" at bounding box center [531, 88] width 265 height 21
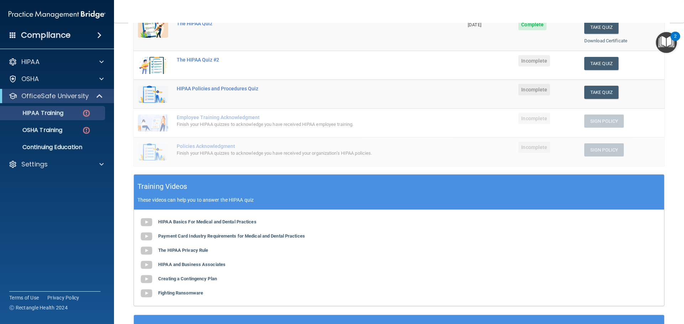
scroll to position [40, 0]
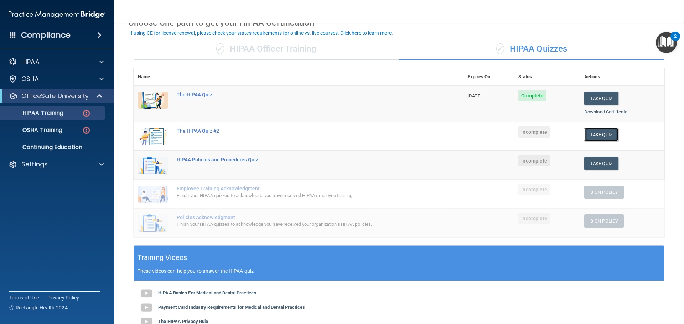
click at [584, 132] on button "Take Quiz" at bounding box center [601, 134] width 34 height 13
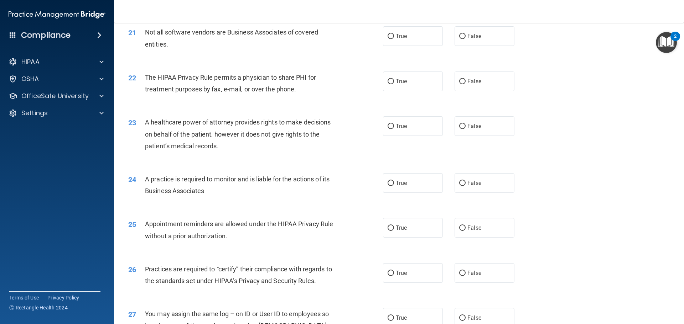
scroll to position [1333, 0]
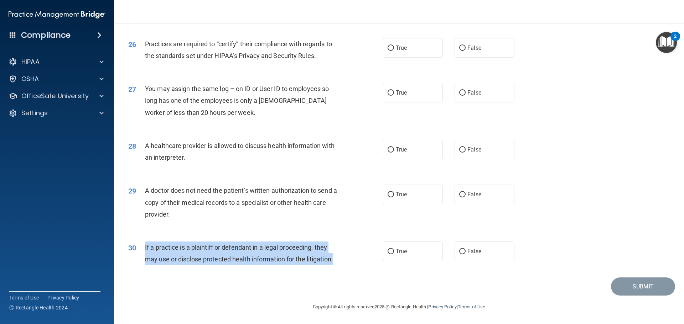
drag, startPoint x: 337, startPoint y: 259, endPoint x: 136, endPoint y: 246, distance: 201.3
click at [136, 246] on div "30 If a practice is a plaintiff or defendant in a legal proceeding, they may us…" at bounding box center [256, 255] width 276 height 27
click at [387, 252] on input "True" at bounding box center [390, 251] width 6 height 5
radio input "true"
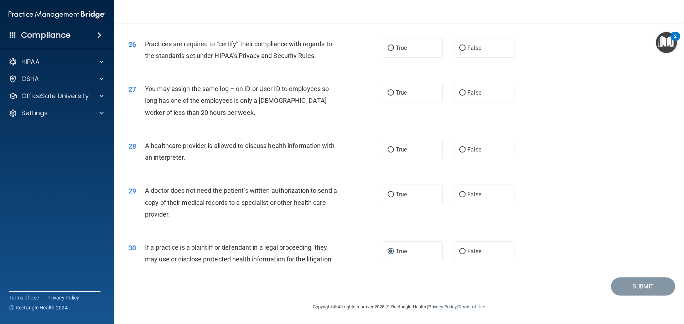
click at [193, 195] on div "A doctor does not need the patient’s written authorization to send a copy of th…" at bounding box center [244, 203] width 199 height 36
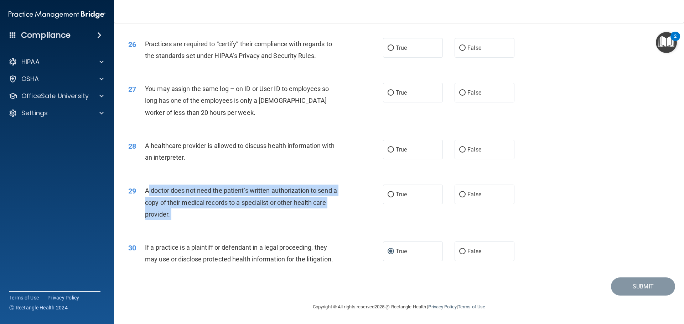
click at [193, 195] on div "A doctor does not need the patient’s written authorization to send a copy of th…" at bounding box center [244, 203] width 199 height 36
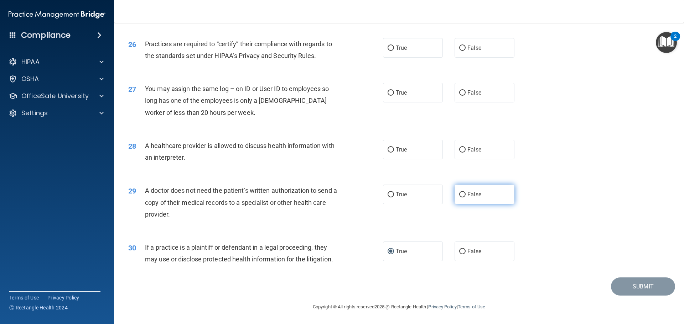
click at [470, 192] on span "False" at bounding box center [474, 194] width 14 height 7
click at [465, 192] on input "False" at bounding box center [462, 194] width 6 height 5
radio input "true"
click at [185, 152] on div "A healthcare provider is allowed to discuss health information with an interpre…" at bounding box center [244, 152] width 199 height 24
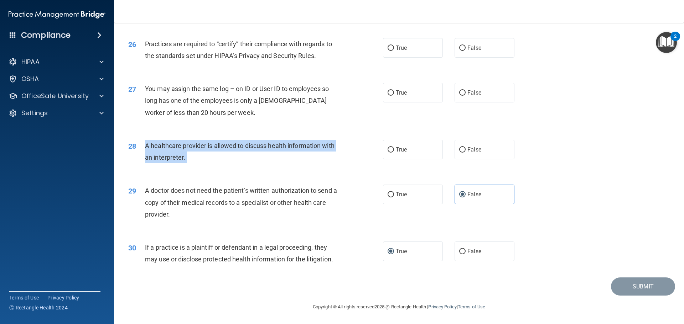
click at [185, 152] on div "A healthcare provider is allowed to discuss health information with an interpre…" at bounding box center [244, 152] width 199 height 24
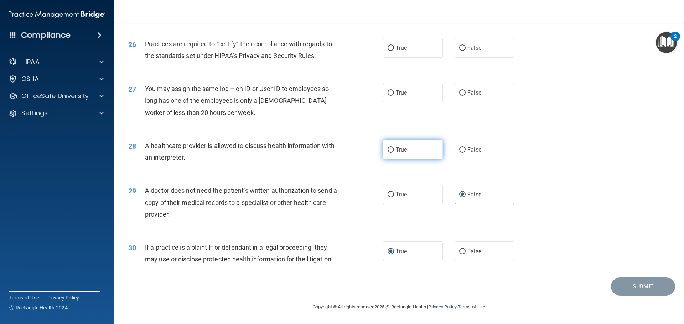
click at [422, 156] on label "True" at bounding box center [413, 150] width 60 height 20
click at [394, 153] on input "True" at bounding box center [390, 149] width 6 height 5
radio input "true"
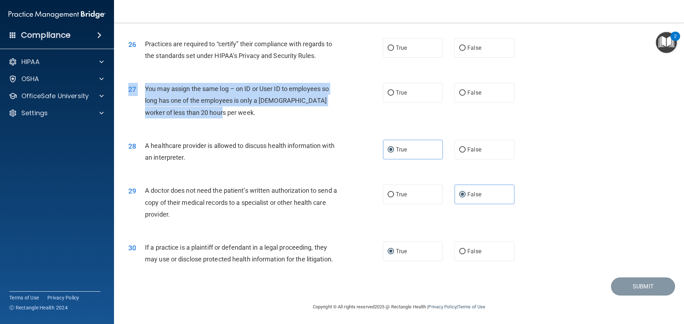
drag, startPoint x: 208, startPoint y: 107, endPoint x: 131, endPoint y: 80, distance: 81.5
click at [131, 80] on div "27 You may assign the same log – on ID or User ID to employees so long has one …" at bounding box center [399, 102] width 552 height 57
click at [203, 110] on span "You may assign the same log – on ID or User ID to employees so long has one of …" at bounding box center [237, 100] width 184 height 31
drag, startPoint x: 218, startPoint y: 120, endPoint x: 141, endPoint y: 88, distance: 83.3
click at [141, 88] on div "27 You may assign the same log – on ID or User ID to employees so long has one …" at bounding box center [256, 102] width 276 height 39
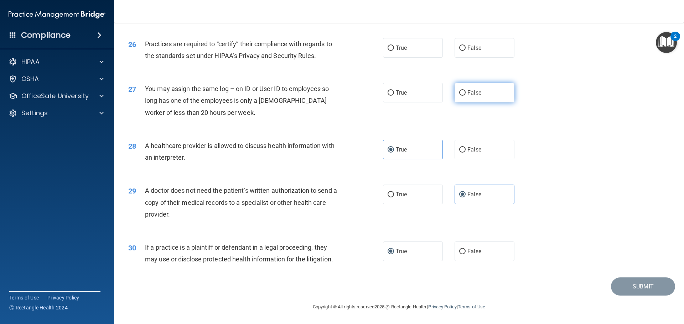
click at [482, 94] on label "False" at bounding box center [484, 93] width 60 height 20
click at [465, 94] on input "False" at bounding box center [462, 92] width 6 height 5
radio input "true"
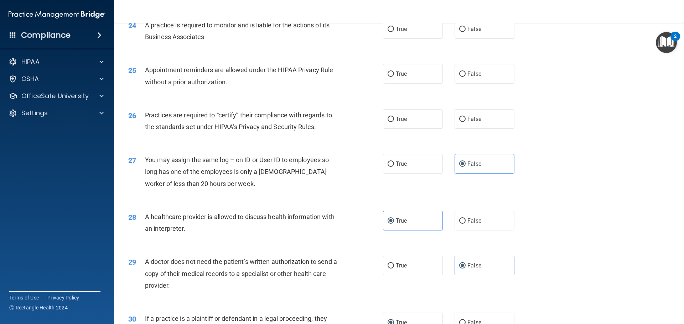
click at [234, 120] on div "Practices are required to “certify” their compliance with regards to the standa…" at bounding box center [244, 121] width 199 height 24
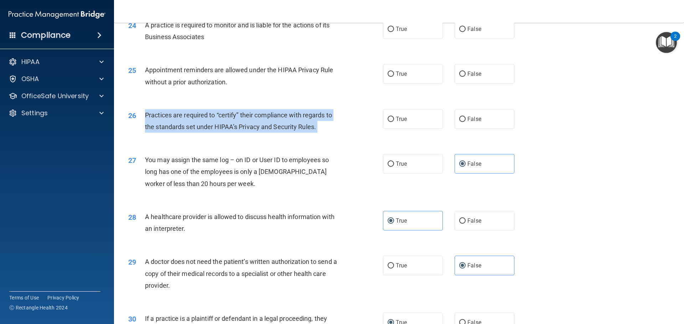
click at [234, 120] on div "Practices are required to “certify” their compliance with regards to the standa…" at bounding box center [244, 121] width 199 height 24
click at [459, 118] on input "False" at bounding box center [462, 119] width 6 height 5
radio input "true"
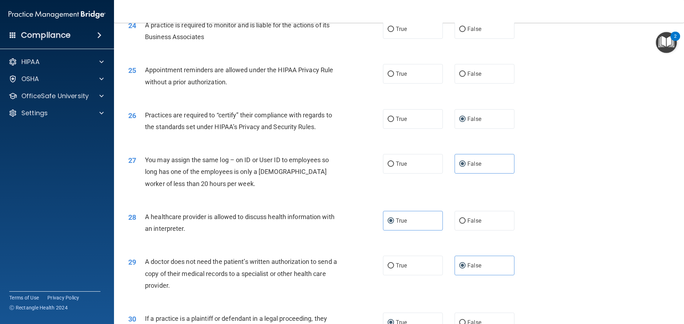
click at [201, 79] on span "Appointment reminders are allowed under the HIPAA Privacy Rule without a prior …" at bounding box center [239, 75] width 188 height 19
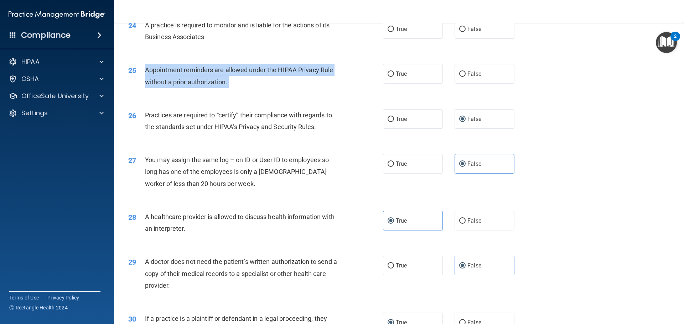
click at [201, 79] on span "Appointment reminders are allowed under the HIPAA Privacy Rule without a prior …" at bounding box center [239, 75] width 188 height 19
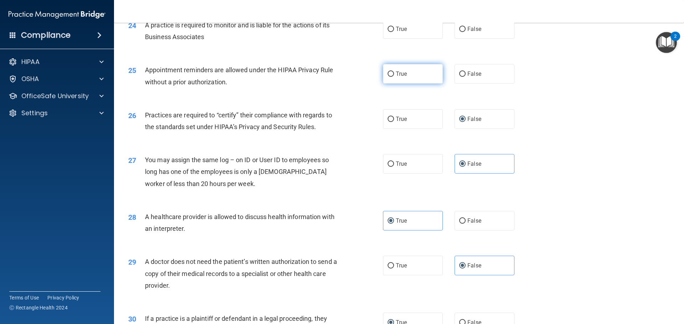
click at [405, 73] on label "True" at bounding box center [413, 74] width 60 height 20
click at [394, 73] on input "True" at bounding box center [390, 74] width 6 height 5
radio input "true"
click at [270, 83] on div "Appointment reminders are allowed under the HIPAA Privacy Rule without a prior …" at bounding box center [244, 76] width 199 height 24
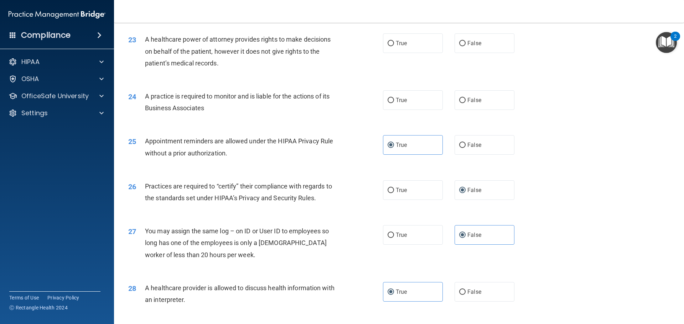
scroll to position [1120, 0]
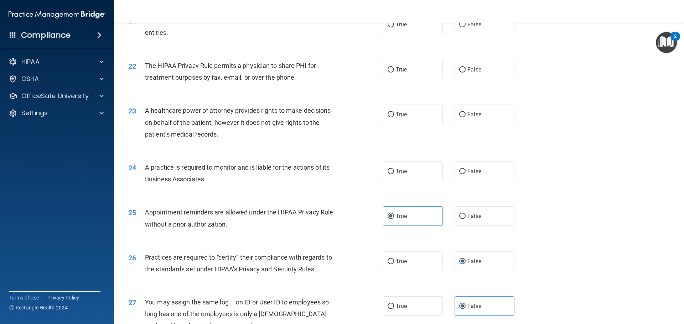
click at [205, 133] on span "A healthcare power of attorney provides rights to make decisions on behalf of t…" at bounding box center [238, 122] width 186 height 31
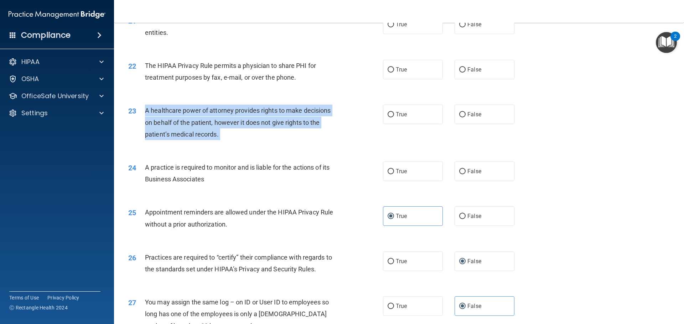
click at [205, 133] on span "A healthcare power of attorney provides rights to make decisions on behalf of t…" at bounding box center [238, 122] width 186 height 31
click at [243, 138] on div "A healthcare power of attorney provides rights to make decisions on behalf of t…" at bounding box center [244, 123] width 199 height 36
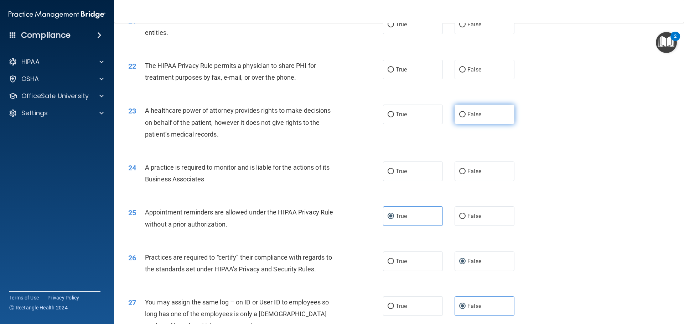
click at [483, 118] on label "False" at bounding box center [484, 115] width 60 height 20
click at [465, 118] on input "False" at bounding box center [462, 114] width 6 height 5
radio input "true"
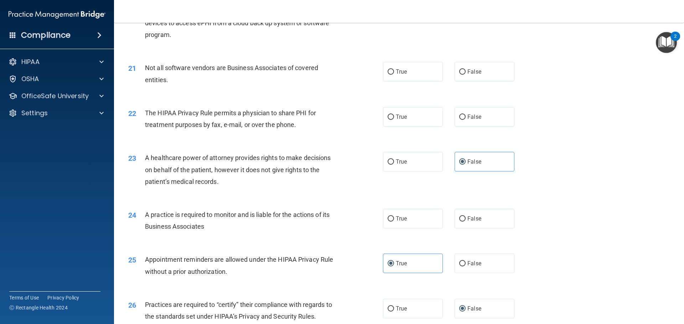
scroll to position [1048, 0]
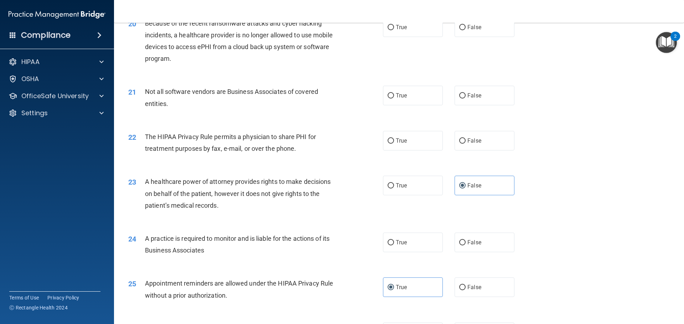
click at [193, 134] on span "The HIPAA Privacy Rule permits a physician to share PHI for treatment purposes …" at bounding box center [230, 142] width 171 height 19
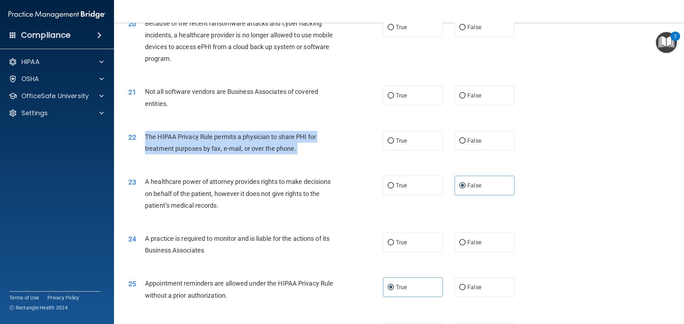
click at [193, 134] on span "The HIPAA Privacy Rule permits a physician to share PHI for treatment purposes …" at bounding box center [230, 142] width 171 height 19
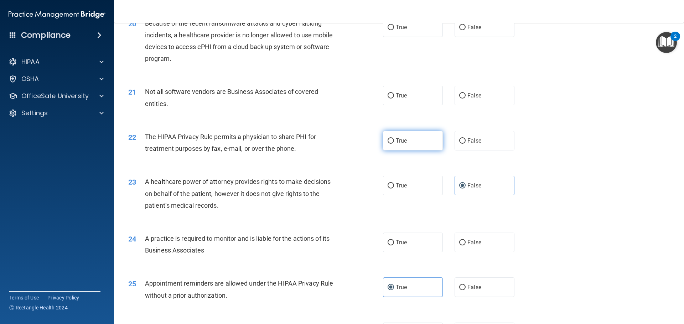
click at [403, 139] on span "True" at bounding box center [401, 140] width 11 height 7
click at [394, 139] on input "True" at bounding box center [390, 141] width 6 height 5
radio input "true"
click at [182, 90] on span "Not all software vendors are Business Associates of covered entities." at bounding box center [231, 97] width 173 height 19
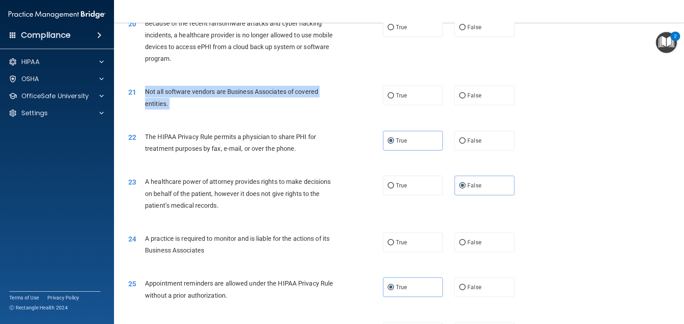
click at [182, 90] on span "Not all software vendors are Business Associates of covered entities." at bounding box center [231, 97] width 173 height 19
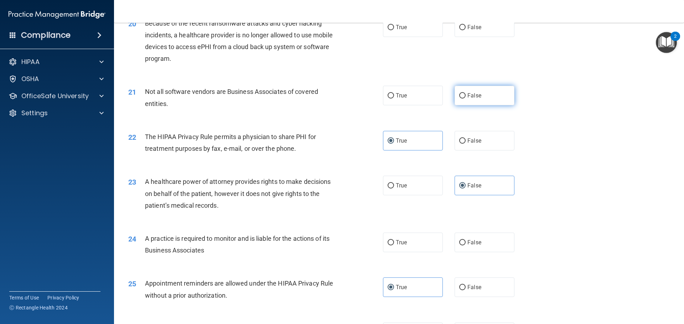
click at [500, 101] on label "False" at bounding box center [484, 96] width 60 height 20
click at [465, 99] on input "False" at bounding box center [462, 95] width 6 height 5
radio input "true"
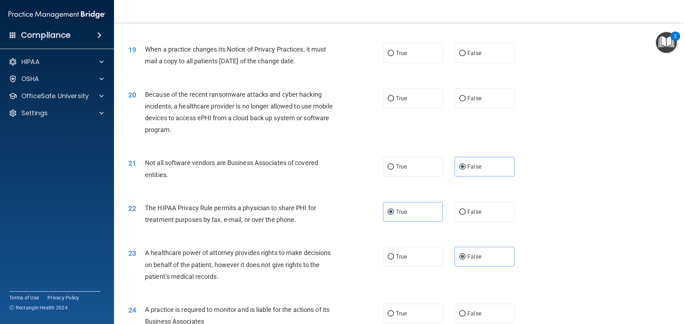
scroll to position [906, 0]
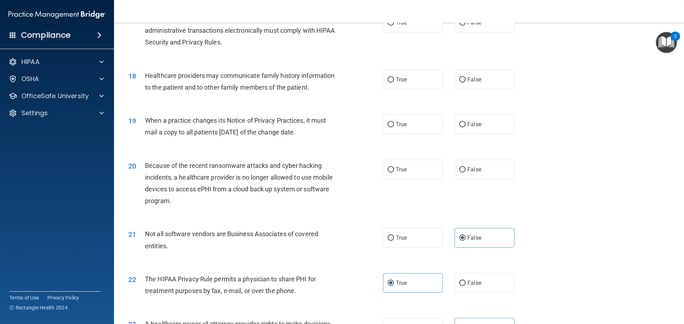
click at [161, 170] on div "Because of the recent ransomware attacks and cyber hacking incidents, a healthc…" at bounding box center [244, 183] width 199 height 47
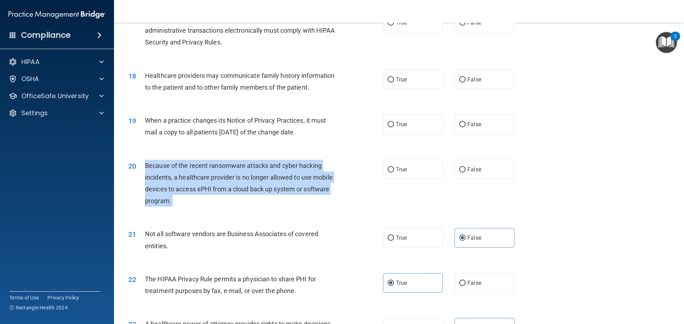
click at [161, 170] on div "Because of the recent ransomware attacks and cyber hacking incidents, a healthc…" at bounding box center [244, 183] width 199 height 47
click at [471, 167] on span "False" at bounding box center [474, 169] width 14 height 7
click at [465, 167] on input "False" at bounding box center [462, 169] width 6 height 5
radio input "true"
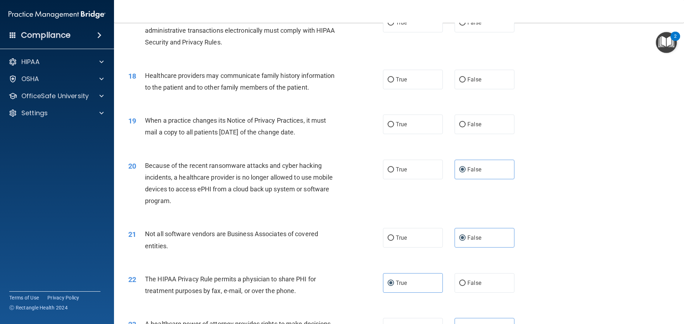
click at [242, 129] on span "When a practice changes its Notice of Privacy Practices, it must mail a copy to…" at bounding box center [235, 126] width 181 height 19
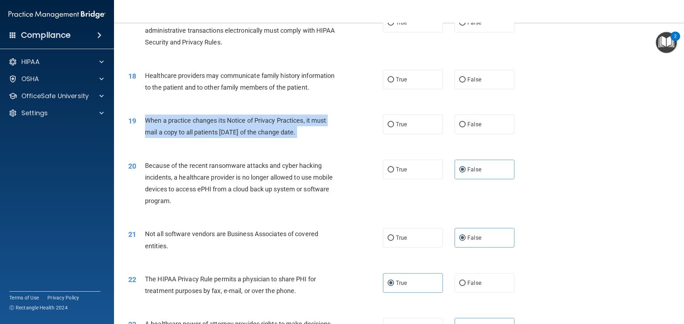
click at [242, 129] on span "When a practice changes its Notice of Privacy Practices, it must mail a copy to…" at bounding box center [235, 126] width 181 height 19
click at [218, 132] on span "When a practice changes its Notice of Privacy Practices, it must mail a copy to…" at bounding box center [235, 126] width 181 height 19
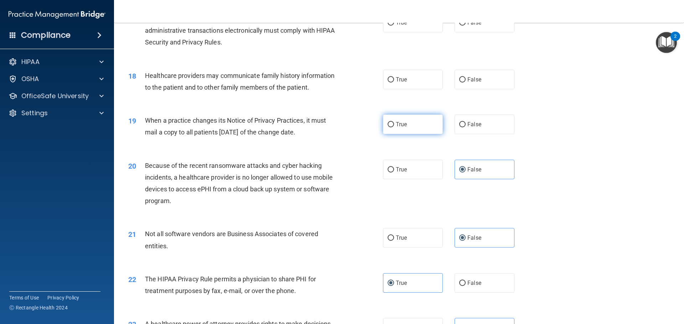
click at [390, 133] on label "True" at bounding box center [413, 125] width 60 height 20
click at [390, 127] on input "True" at bounding box center [390, 124] width 6 height 5
radio input "true"
click at [191, 89] on span "Healthcare providers may communicate family history information to the patient …" at bounding box center [239, 81] width 189 height 19
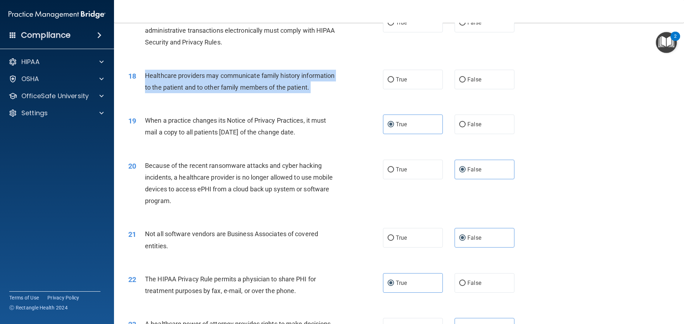
click at [191, 89] on span "Healthcare providers may communicate family history information to the patient …" at bounding box center [239, 81] width 189 height 19
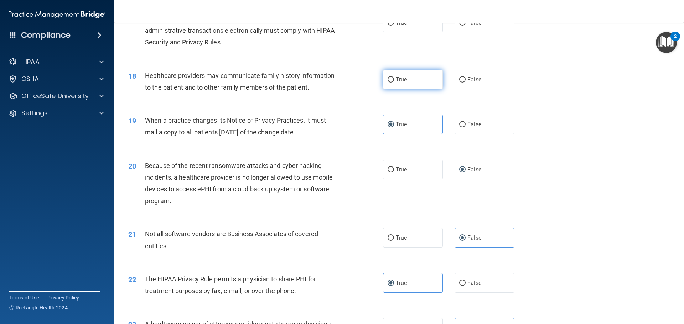
click at [402, 78] on span "True" at bounding box center [401, 79] width 11 height 7
click at [394, 78] on input "True" at bounding box center [390, 79] width 6 height 5
radio input "true"
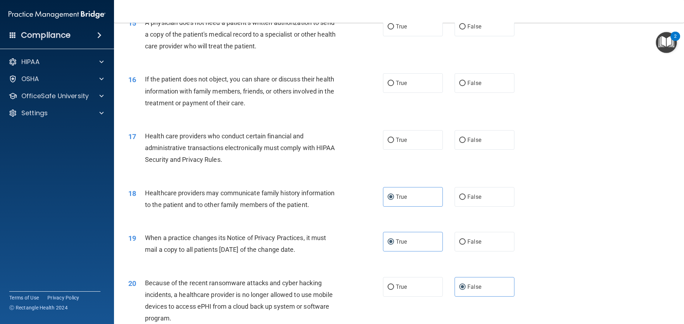
scroll to position [764, 0]
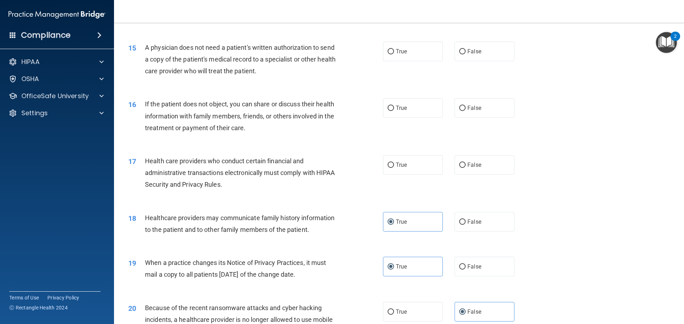
click at [161, 177] on span "Health care providers who conduct certain financial and administrative transact…" at bounding box center [240, 172] width 190 height 31
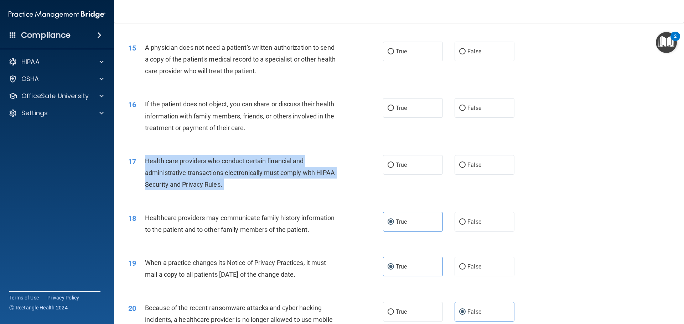
click at [161, 177] on span "Health care providers who conduct certain financial and administrative transact…" at bounding box center [240, 172] width 190 height 31
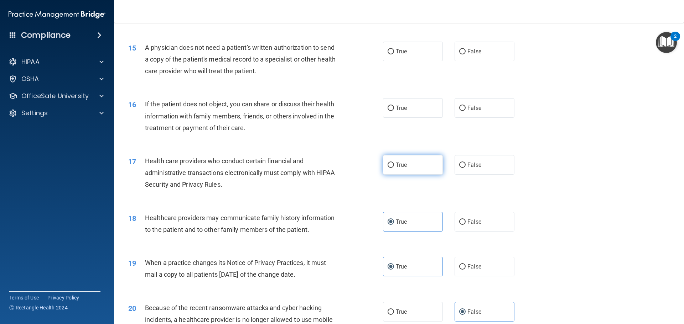
click at [396, 162] on span "True" at bounding box center [401, 165] width 11 height 7
click at [393, 163] on input "True" at bounding box center [390, 165] width 6 height 5
radio input "true"
click at [262, 123] on div "If the patient does not object, you can share or discuss their health informati…" at bounding box center [244, 116] width 199 height 36
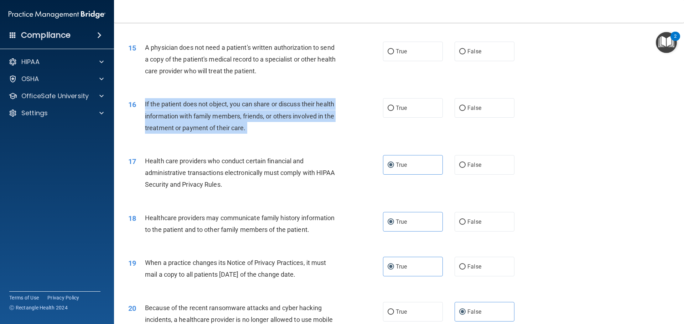
click at [262, 123] on div "If the patient does not object, you can share or discuss their health informati…" at bounding box center [244, 116] width 199 height 36
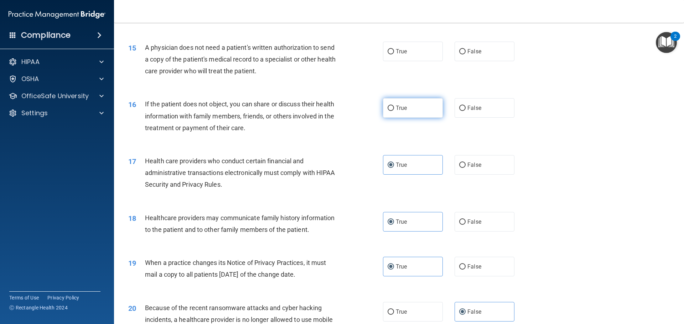
click at [402, 108] on span "True" at bounding box center [401, 108] width 11 height 7
click at [394, 108] on input "True" at bounding box center [390, 108] width 6 height 5
radio input "true"
click at [249, 62] on span "A physician does not need a patient's written authorization to send a copy of t…" at bounding box center [240, 59] width 191 height 31
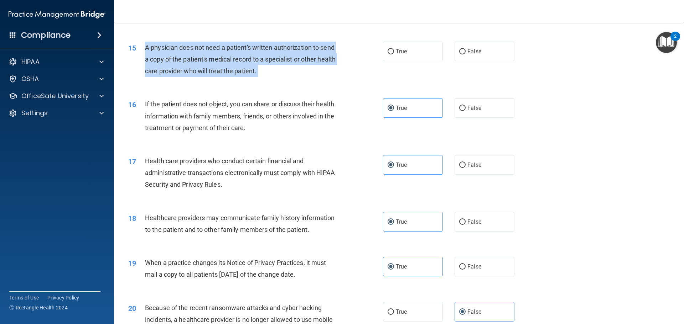
click at [249, 62] on span "A physician does not need a patient's written authorization to send a copy of t…" at bounding box center [240, 59] width 191 height 31
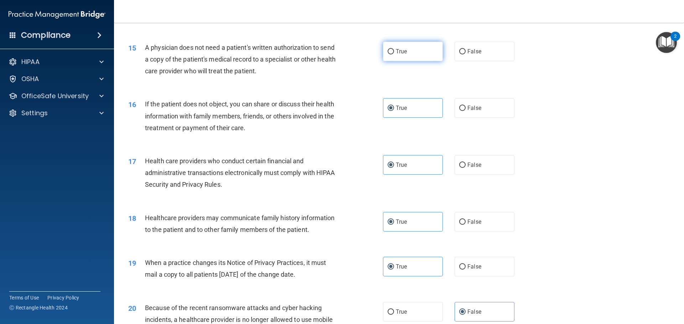
click at [391, 47] on label "True" at bounding box center [413, 52] width 60 height 20
click at [391, 49] on input "True" at bounding box center [390, 51] width 6 height 5
radio input "true"
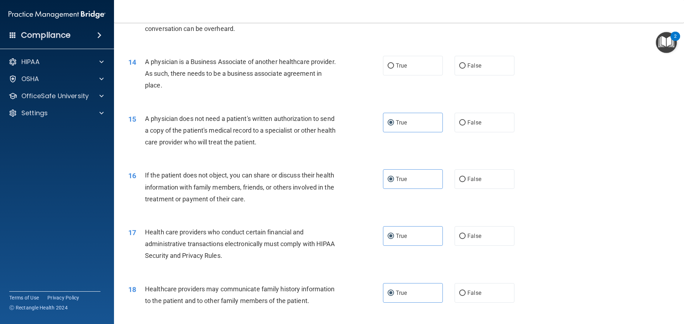
scroll to position [621, 0]
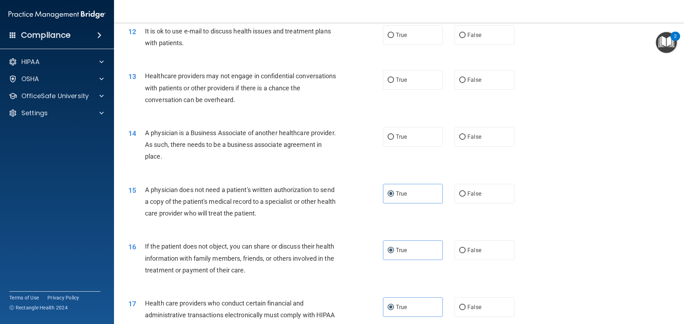
click at [193, 146] on span "A physician is a Business Associate of another healthcare provider. As such, th…" at bounding box center [240, 144] width 191 height 31
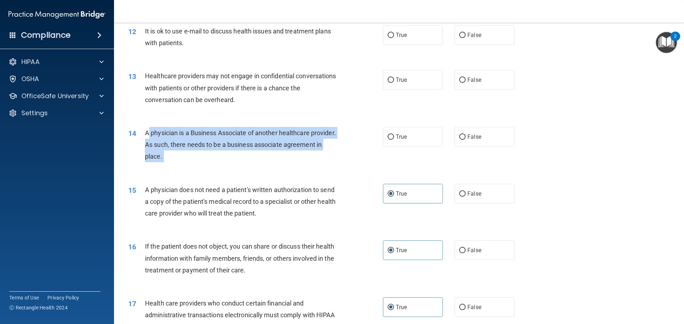
click at [193, 146] on span "A physician is a Business Associate of another healthcare provider. As such, th…" at bounding box center [240, 144] width 191 height 31
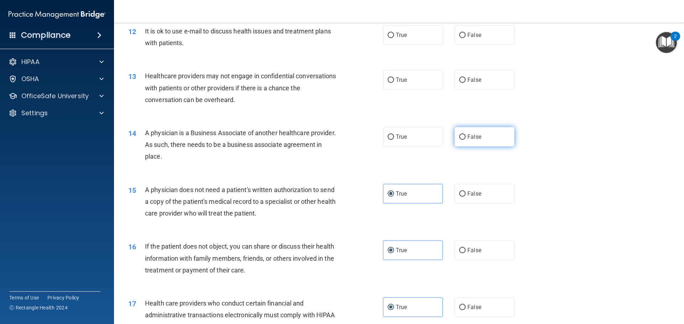
click at [467, 134] on span "False" at bounding box center [474, 137] width 14 height 7
click at [465, 135] on input "False" at bounding box center [462, 137] width 6 height 5
radio input "true"
click at [216, 97] on span "Healthcare providers may not engage in confidential conversations with patients…" at bounding box center [240, 87] width 191 height 31
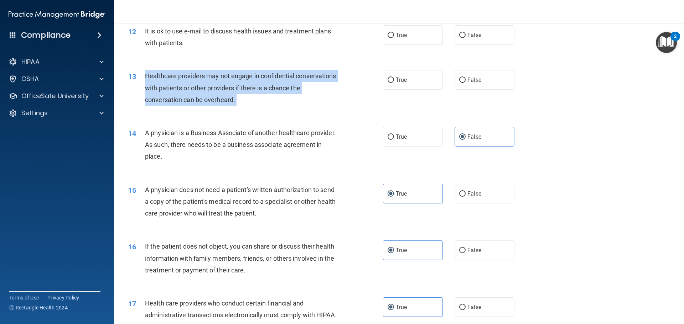
click at [216, 97] on span "Healthcare providers may not engage in confidential conversations with patients…" at bounding box center [240, 87] width 191 height 31
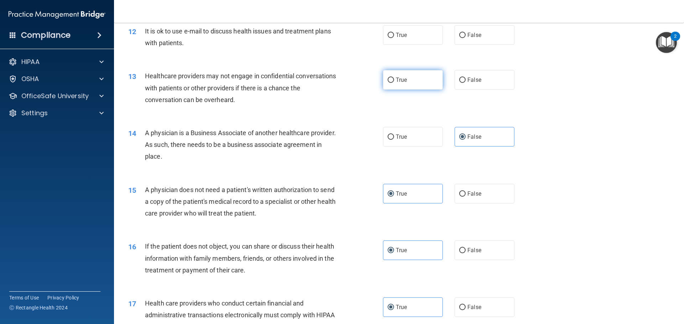
click at [404, 74] on label "True" at bounding box center [413, 80] width 60 height 20
click at [394, 78] on input "True" at bounding box center [390, 80] width 6 height 5
radio input "true"
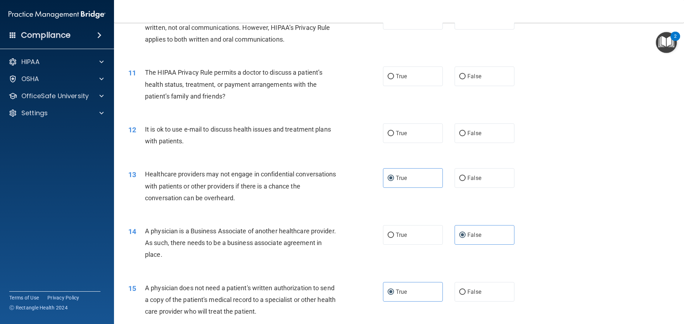
scroll to position [479, 0]
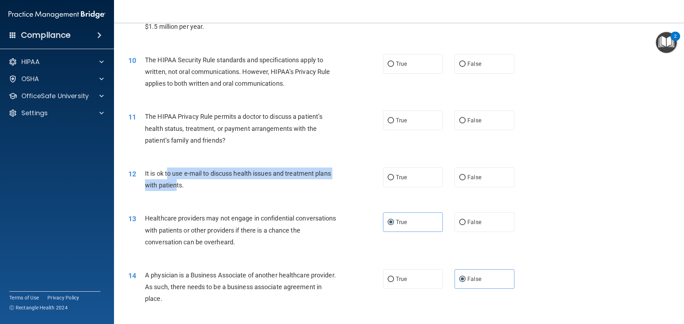
drag, startPoint x: 175, startPoint y: 183, endPoint x: 169, endPoint y: 174, distance: 11.0
click at [169, 174] on span "It is ok to use e-mail to discuss health issues and treatment plans with patien…" at bounding box center [238, 179] width 186 height 19
drag, startPoint x: 192, startPoint y: 189, endPoint x: 145, endPoint y: 176, distance: 48.6
click at [145, 176] on div "It is ok to use e-mail to discuss health issues and treatment plans with patien…" at bounding box center [244, 180] width 199 height 24
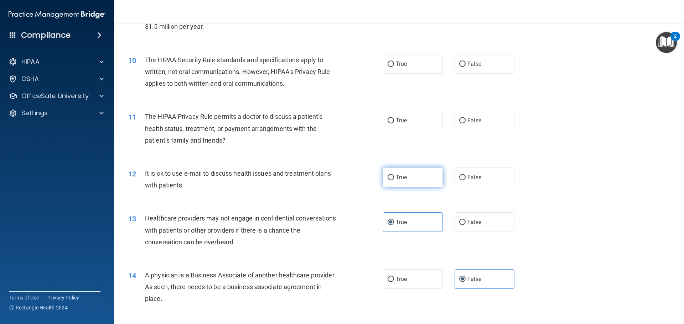
click at [417, 173] on label "True" at bounding box center [413, 178] width 60 height 20
click at [394, 175] on input "True" at bounding box center [390, 177] width 6 height 5
radio input "true"
click at [409, 124] on label "True" at bounding box center [413, 121] width 60 height 20
click at [394, 124] on input "True" at bounding box center [390, 120] width 6 height 5
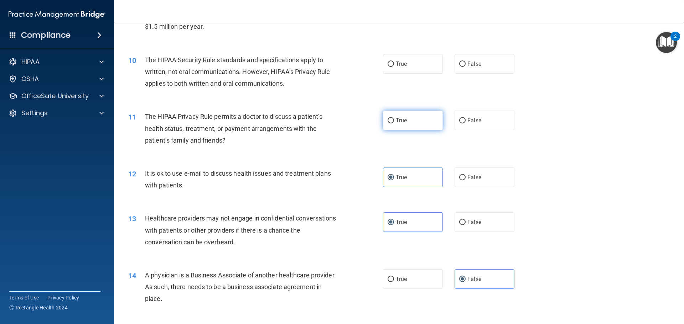
radio input "true"
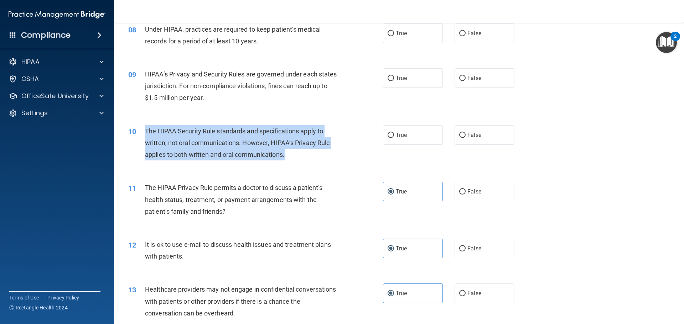
drag, startPoint x: 292, startPoint y: 159, endPoint x: 136, endPoint y: 127, distance: 158.8
click at [136, 127] on div "10 The HIPAA Security Rule standards and specifications apply to written, not o…" at bounding box center [256, 144] width 276 height 39
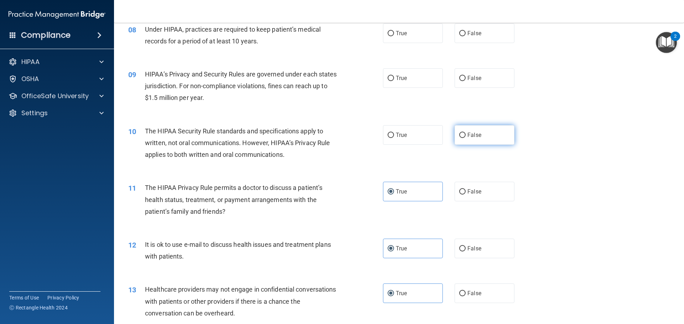
click at [474, 132] on span "False" at bounding box center [474, 135] width 14 height 7
click at [465, 133] on input "False" at bounding box center [462, 135] width 6 height 5
radio input "true"
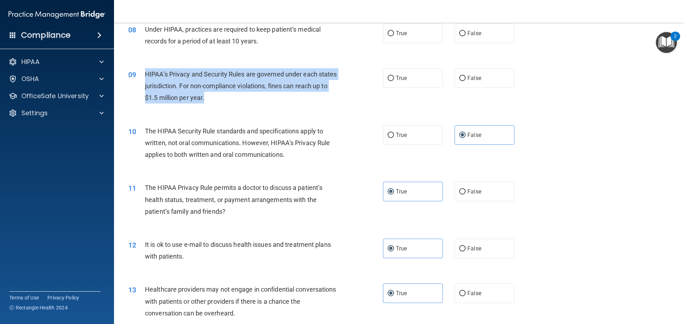
drag, startPoint x: 251, startPoint y: 101, endPoint x: 146, endPoint y: 68, distance: 109.4
click at [146, 68] on div "HIPAA’s Privacy and Security Rules are governed under each states jurisdiction.…" at bounding box center [244, 86] width 199 height 36
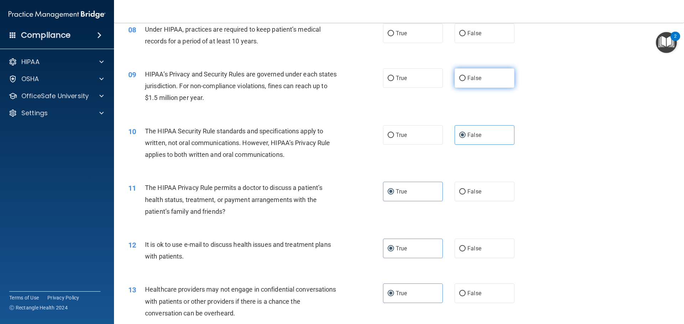
click at [463, 83] on label "False" at bounding box center [484, 78] width 60 height 20
click at [463, 81] on input "False" at bounding box center [462, 78] width 6 height 5
radio input "true"
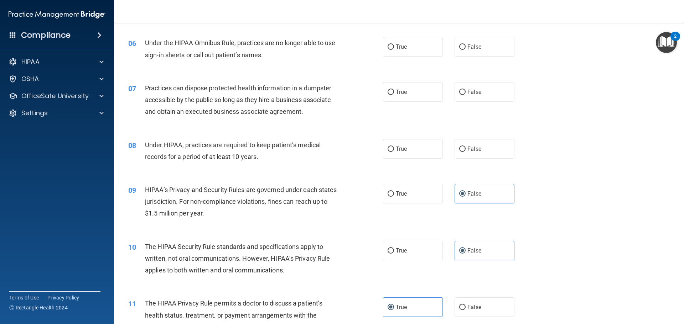
scroll to position [265, 0]
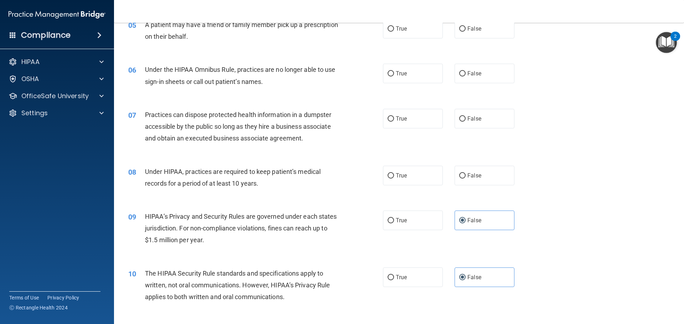
click at [218, 178] on div "Under HIPAA, practices are required to keep patient’s medical records for a per…" at bounding box center [244, 178] width 199 height 24
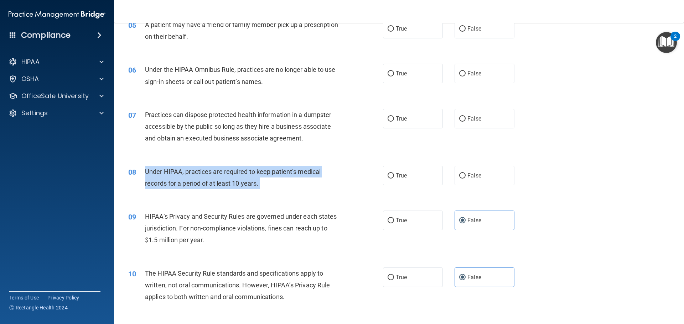
click at [218, 178] on div "Under HIPAA, practices are required to keep patient’s medical records for a per…" at bounding box center [244, 178] width 199 height 24
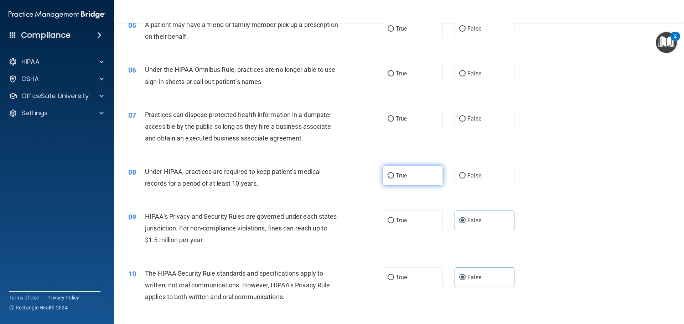
click at [402, 179] on label "True" at bounding box center [413, 176] width 60 height 20
click at [394, 179] on input "True" at bounding box center [390, 175] width 6 height 5
radio input "true"
click at [210, 132] on div "Practices can dispose protected health information in a dumpster accessible by …" at bounding box center [244, 127] width 199 height 36
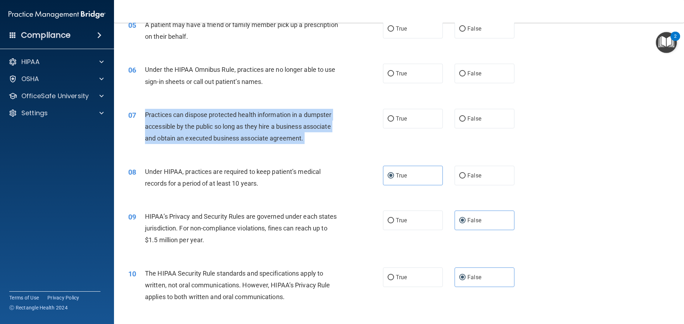
click at [210, 132] on div "Practices can dispose protected health information in a dumpster accessible by …" at bounding box center [244, 127] width 199 height 36
click at [459, 121] on input "False" at bounding box center [462, 118] width 6 height 5
radio input "true"
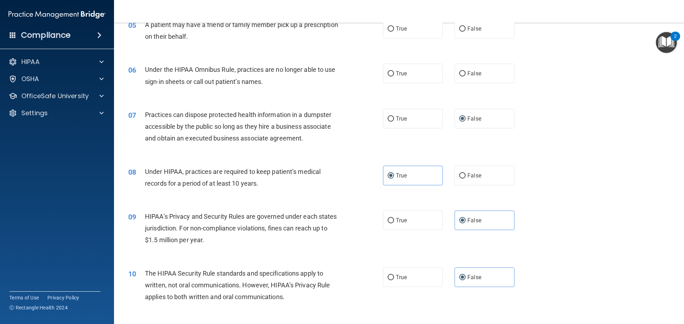
drag, startPoint x: 467, startPoint y: 57, endPoint x: 434, endPoint y: 58, distance: 33.5
drag, startPoint x: 434, startPoint y: 58, endPoint x: 151, endPoint y: 82, distance: 284.1
click at [151, 82] on span "Under the HIPAA Omnibus Rule, practices are no longer able to use sign-in sheet…" at bounding box center [240, 75] width 191 height 19
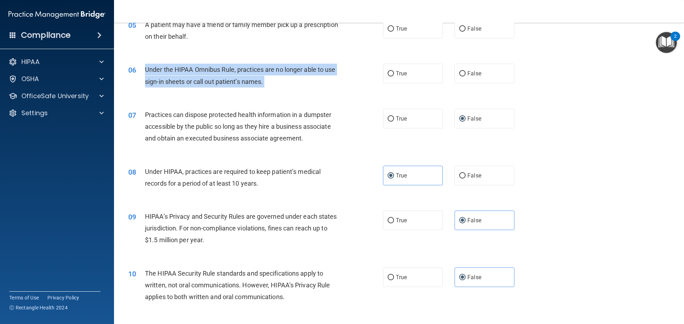
click at [151, 82] on span "Under the HIPAA Omnibus Rule, practices are no longer able to use sign-in sheet…" at bounding box center [240, 75] width 191 height 19
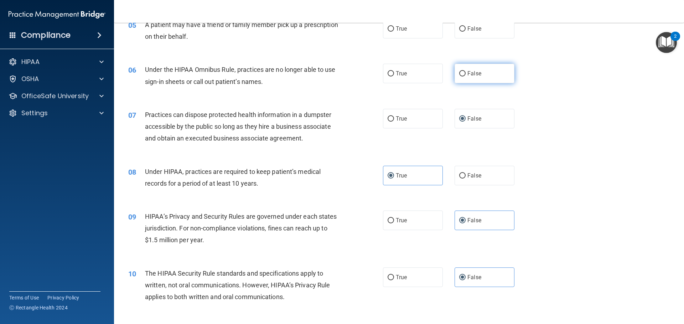
click at [468, 80] on label "False" at bounding box center [484, 74] width 60 height 20
click at [465, 77] on input "False" at bounding box center [462, 73] width 6 height 5
radio input "true"
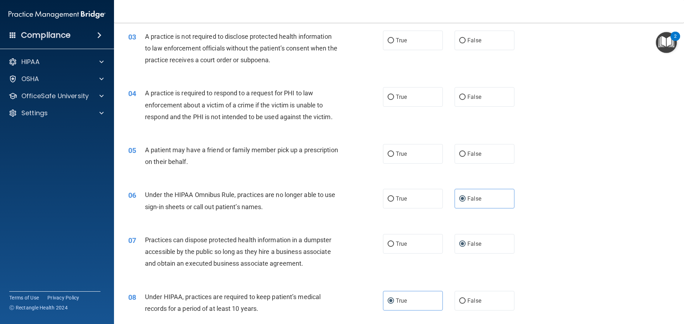
scroll to position [123, 0]
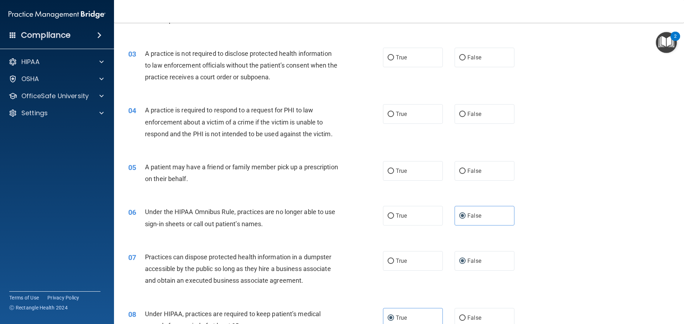
click at [220, 168] on span "A patient may have a friend or family member pick up a prescription on their be…" at bounding box center [241, 172] width 193 height 19
click at [410, 114] on label "True" at bounding box center [413, 114] width 60 height 20
click at [394, 114] on input "True" at bounding box center [390, 114] width 6 height 5
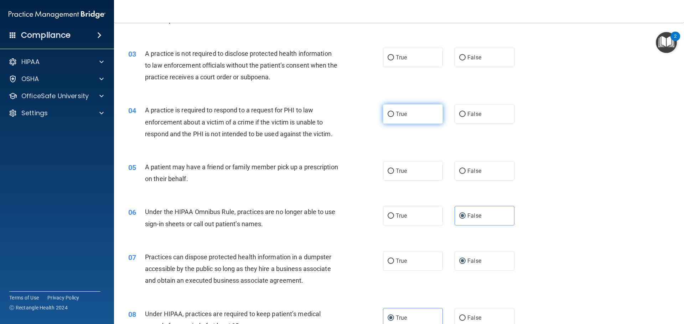
radio input "true"
click at [391, 177] on label "True" at bounding box center [413, 171] width 60 height 20
click at [391, 174] on input "True" at bounding box center [390, 171] width 6 height 5
radio input "true"
click at [255, 124] on span "A practice is required to respond to a request for PHI to law enforcement about…" at bounding box center [239, 121] width 188 height 31
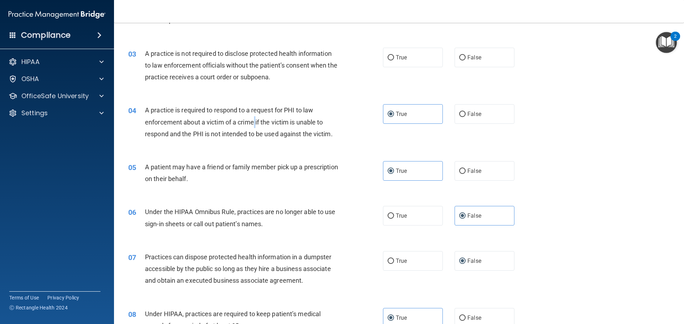
click at [255, 124] on span "A practice is required to respond to a request for PHI to law enforcement about…" at bounding box center [239, 121] width 188 height 31
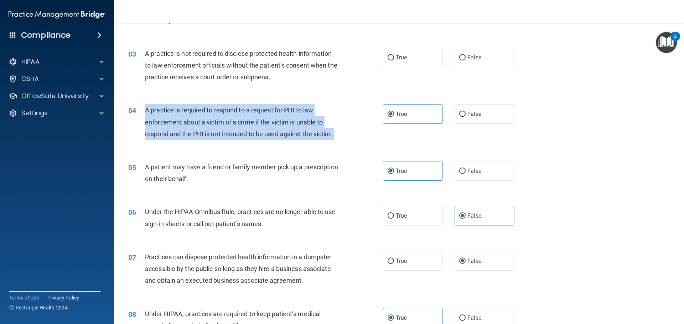
click at [255, 124] on span "A practice is required to respond to a request for PHI to law enforcement about…" at bounding box center [239, 121] width 188 height 31
click at [278, 106] on span "A practice is required to respond to a request for PHI to law enforcement about…" at bounding box center [239, 121] width 188 height 31
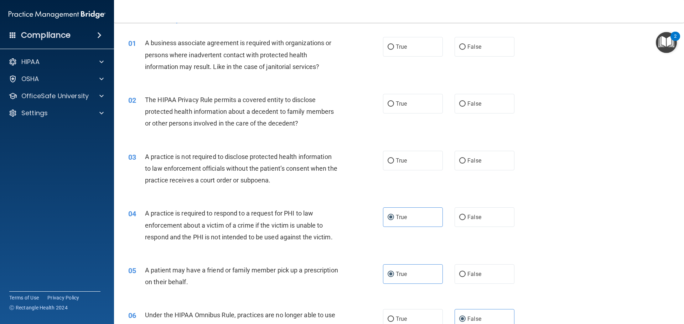
scroll to position [0, 0]
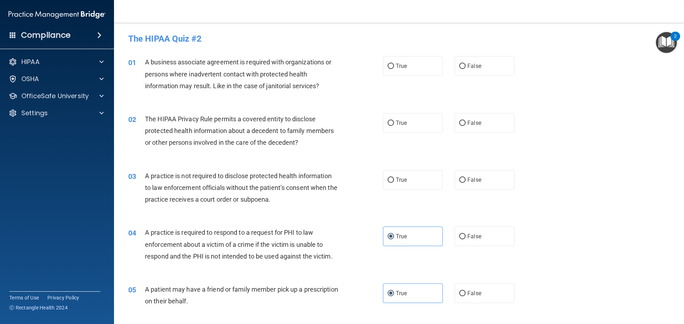
click at [259, 191] on span "A practice is not required to disclose protected health information to law enfo…" at bounding box center [241, 187] width 192 height 31
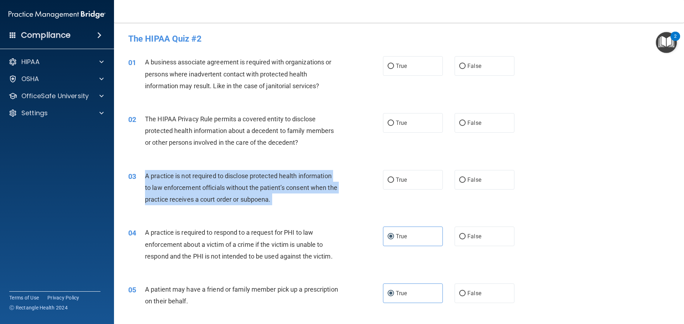
click at [259, 191] on span "A practice is not required to disclose protected health information to law enfo…" at bounding box center [241, 187] width 192 height 31
drag, startPoint x: 259, startPoint y: 191, endPoint x: 265, endPoint y: 201, distance: 11.1
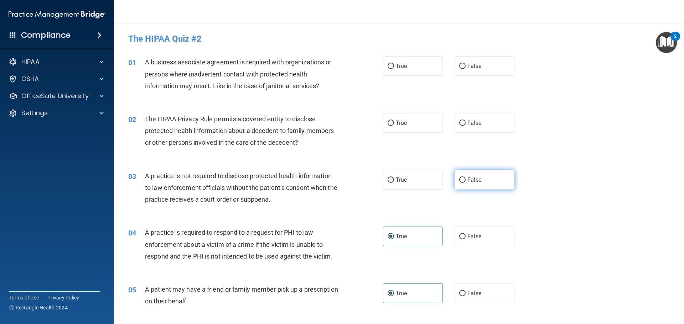
click at [478, 184] on label "False" at bounding box center [484, 180] width 60 height 20
click at [465, 183] on input "False" at bounding box center [462, 180] width 6 height 5
radio input "true"
click at [218, 142] on span "The HIPAA Privacy Rule permits a covered entity to disclose protected health in…" at bounding box center [239, 130] width 189 height 31
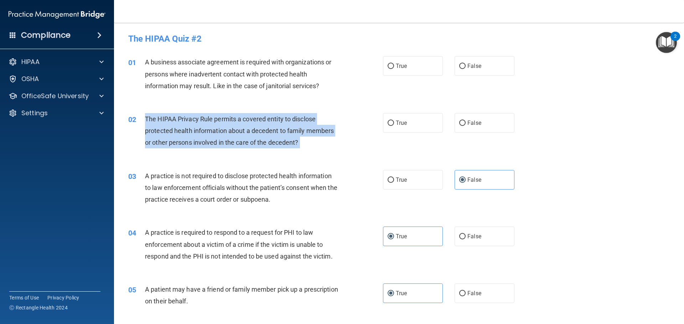
click at [218, 142] on span "The HIPAA Privacy Rule permits a covered entity to disclose protected health in…" at bounding box center [239, 130] width 189 height 31
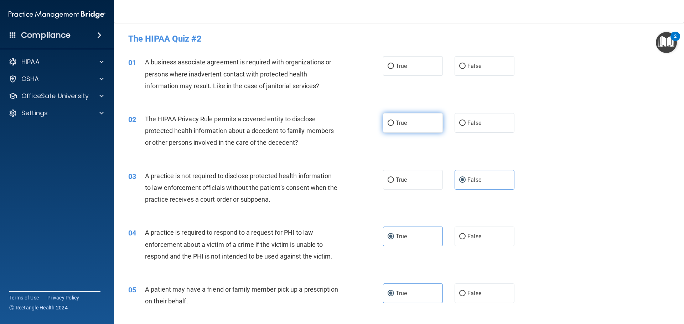
click at [423, 117] on label "True" at bounding box center [413, 123] width 60 height 20
click at [394, 121] on input "True" at bounding box center [390, 123] width 6 height 5
radio input "true"
click at [230, 75] on span "A business associate agreement is required with organizations or persons where …" at bounding box center [238, 73] width 186 height 31
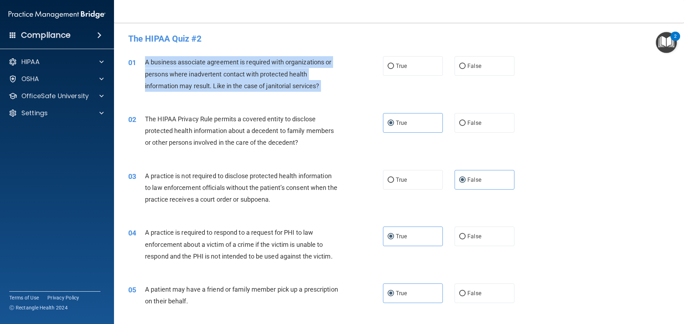
click at [230, 75] on span "A business associate agreement is required with organizations or persons where …" at bounding box center [238, 73] width 186 height 31
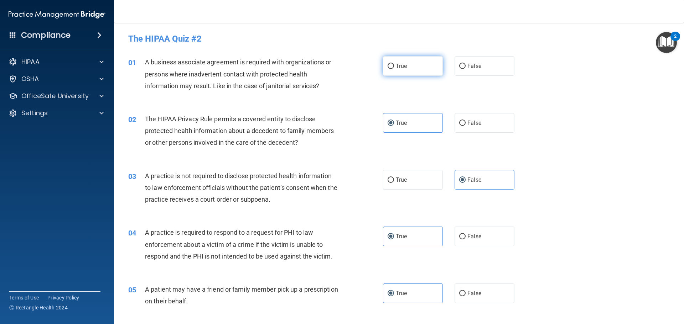
click at [401, 70] on label "True" at bounding box center [413, 66] width 60 height 20
click at [394, 69] on input "True" at bounding box center [390, 66] width 6 height 5
radio input "true"
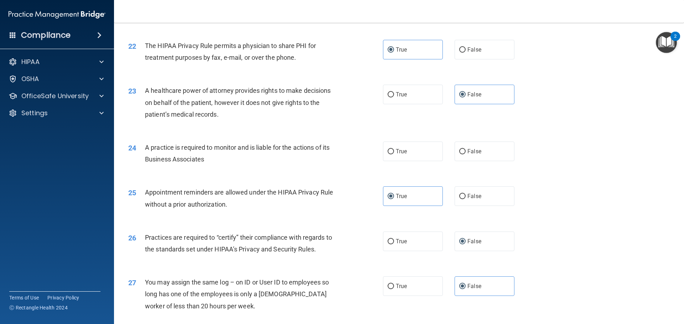
scroll to position [1211, 0]
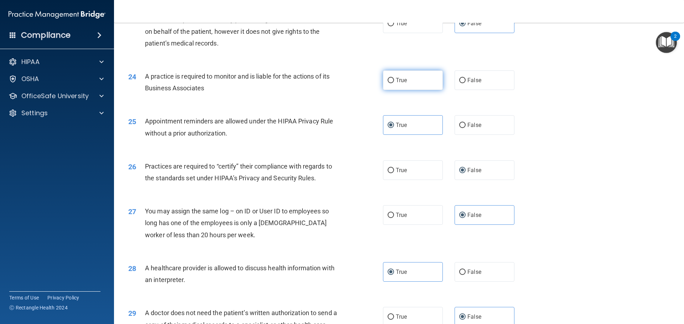
click at [416, 84] on label "True" at bounding box center [413, 81] width 60 height 20
click at [394, 83] on input "True" at bounding box center [390, 80] width 6 height 5
radio input "true"
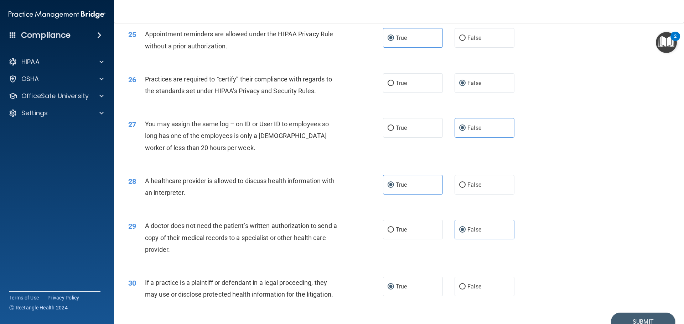
scroll to position [1333, 0]
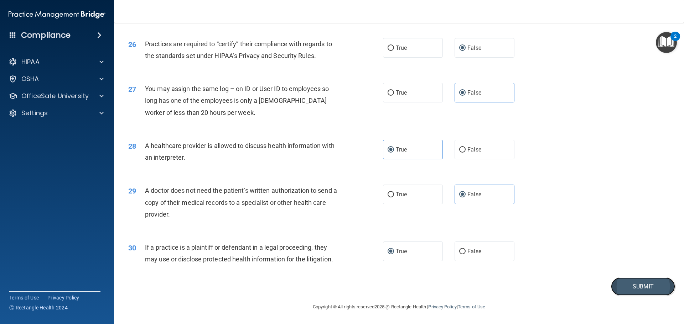
click at [618, 295] on button "Submit" at bounding box center [643, 287] width 64 height 18
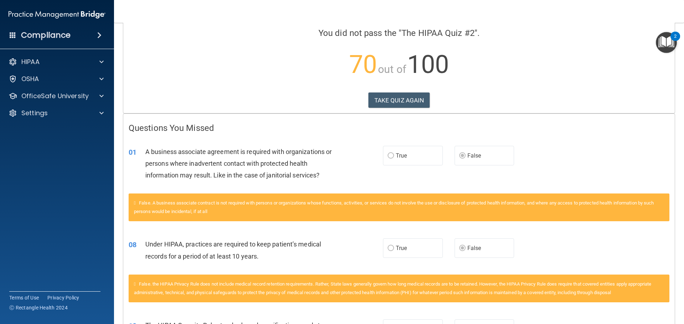
scroll to position [71, 0]
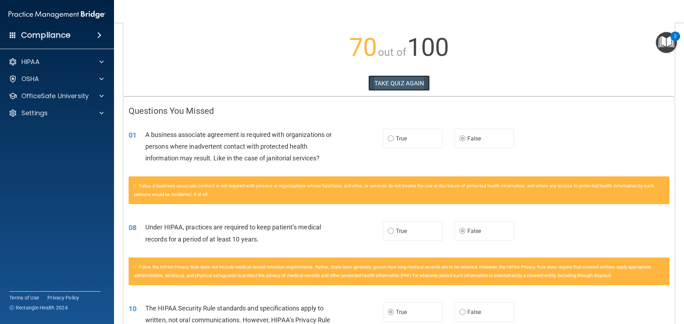
click at [411, 84] on button "TAKE QUIZ AGAIN" at bounding box center [399, 83] width 62 height 16
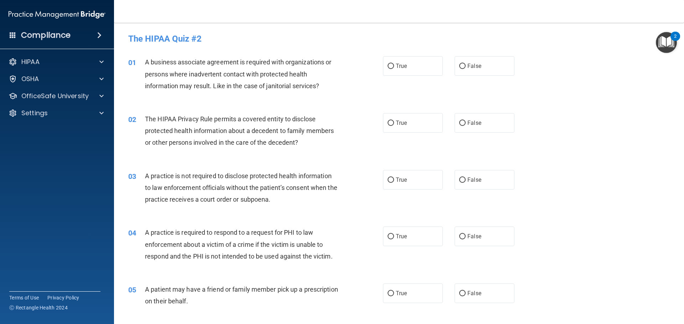
click at [665, 39] on img "Open Resource Center, 2 new notifications" at bounding box center [666, 42] width 21 height 21
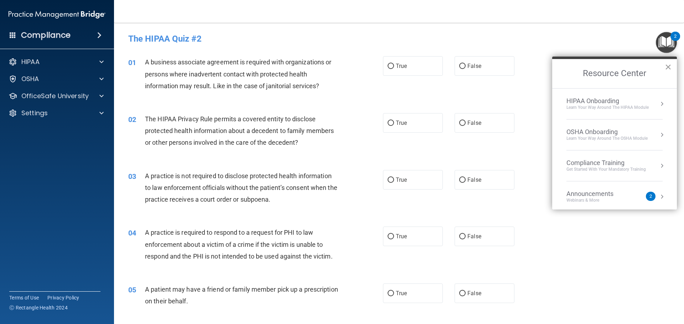
click at [668, 67] on button "×" at bounding box center [668, 66] width 7 height 11
